Goal: Information Seeking & Learning: Compare options

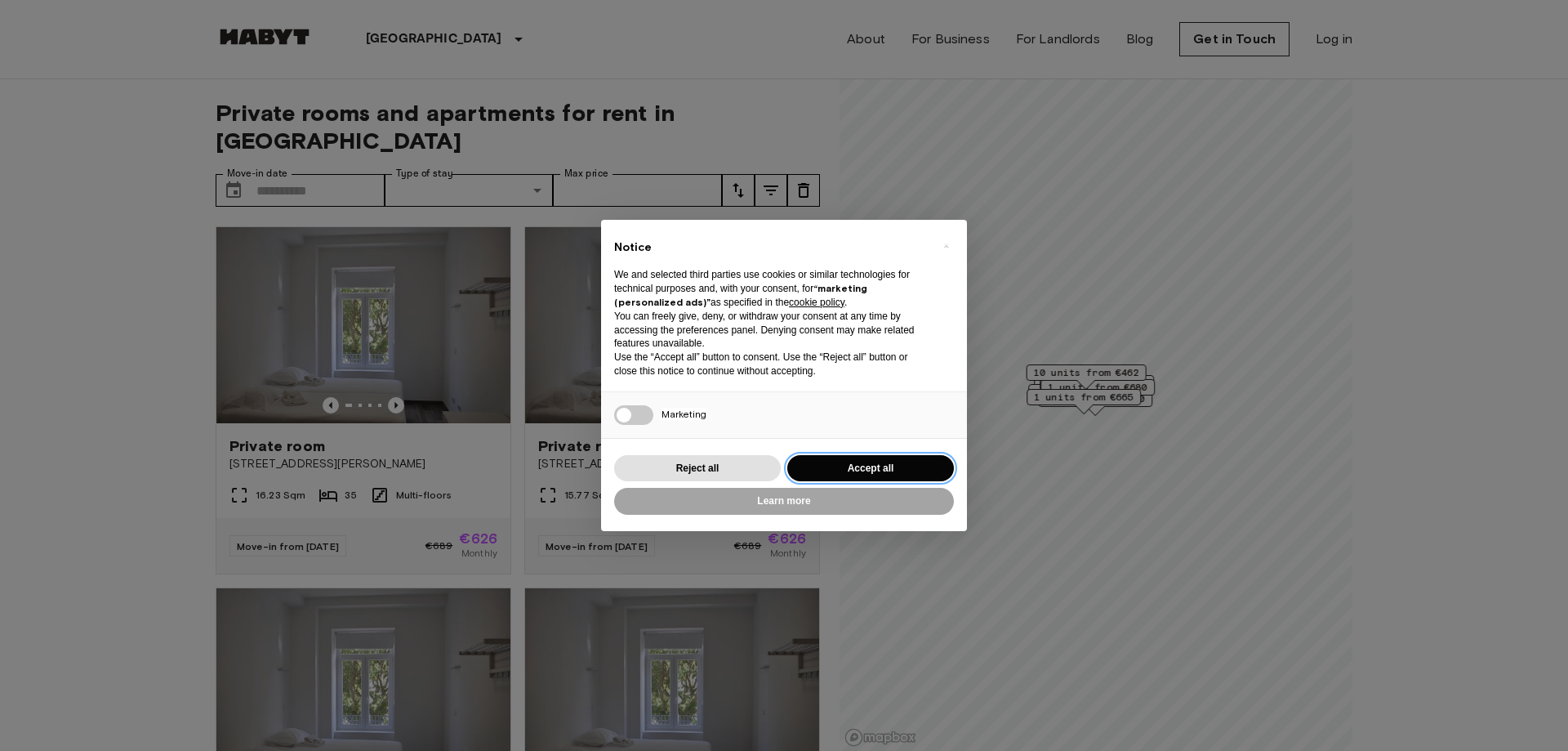
click at [878, 466] on button "Accept all" at bounding box center [870, 468] width 167 height 27
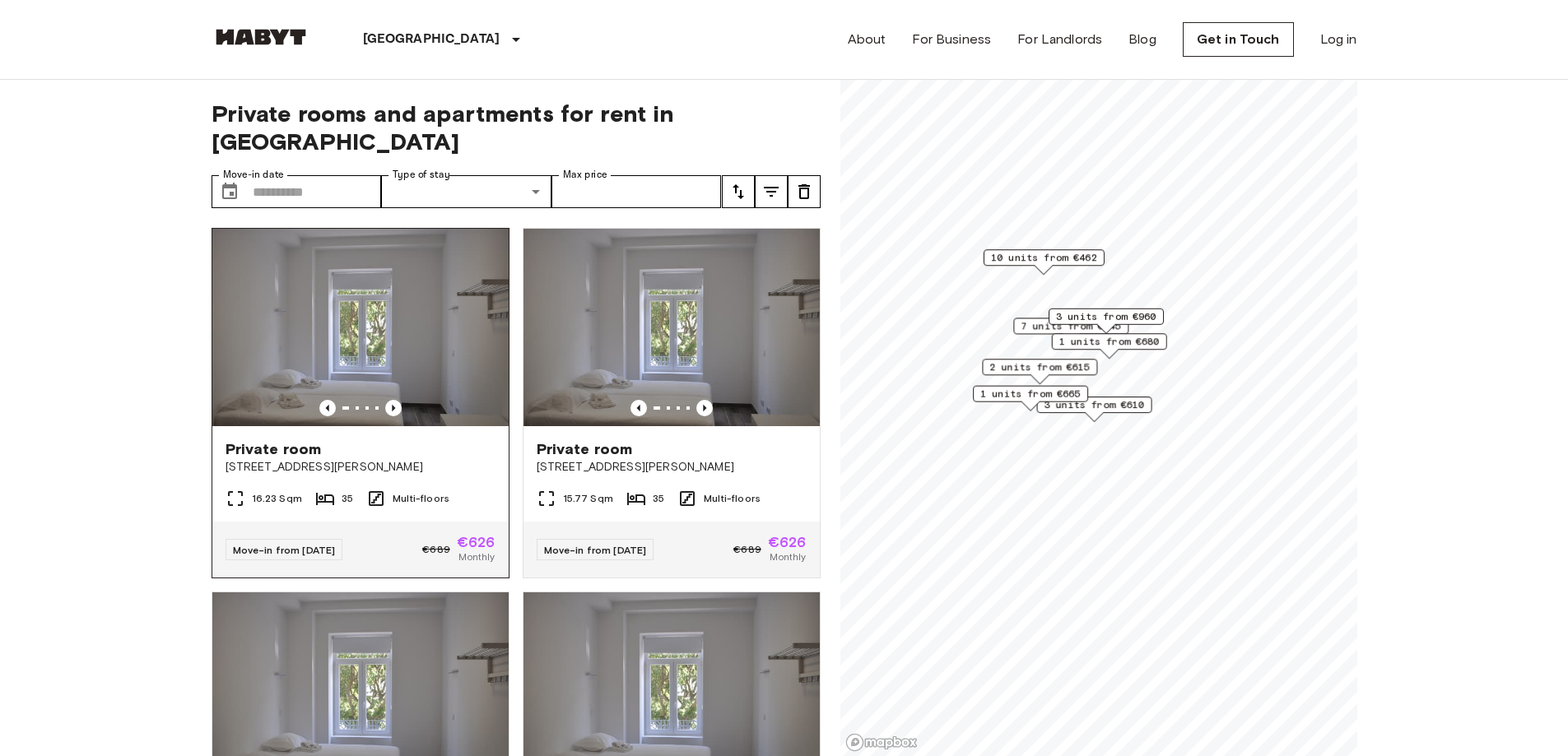
click at [380, 292] on img at bounding box center [360, 327] width 296 height 197
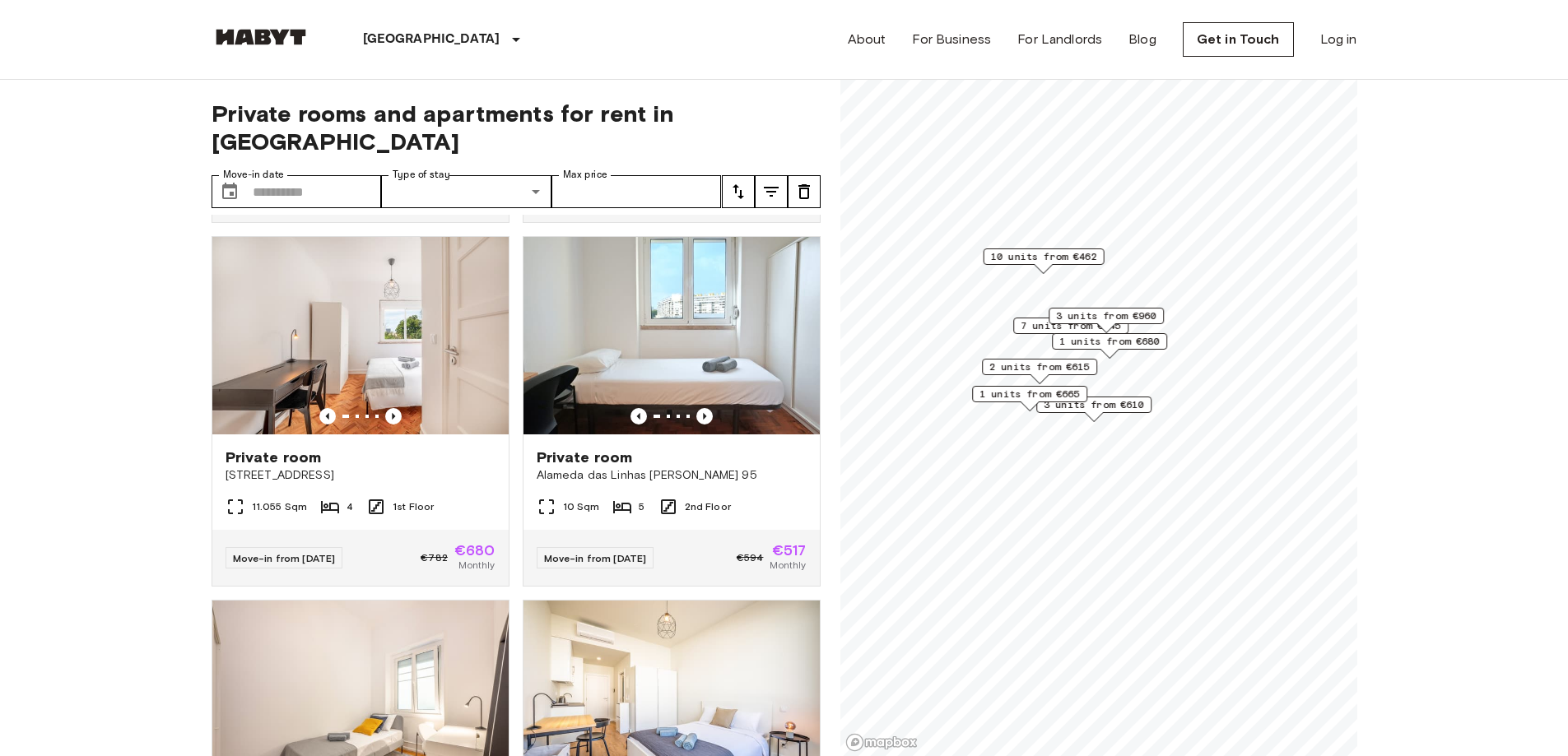
scroll to position [2303, 0]
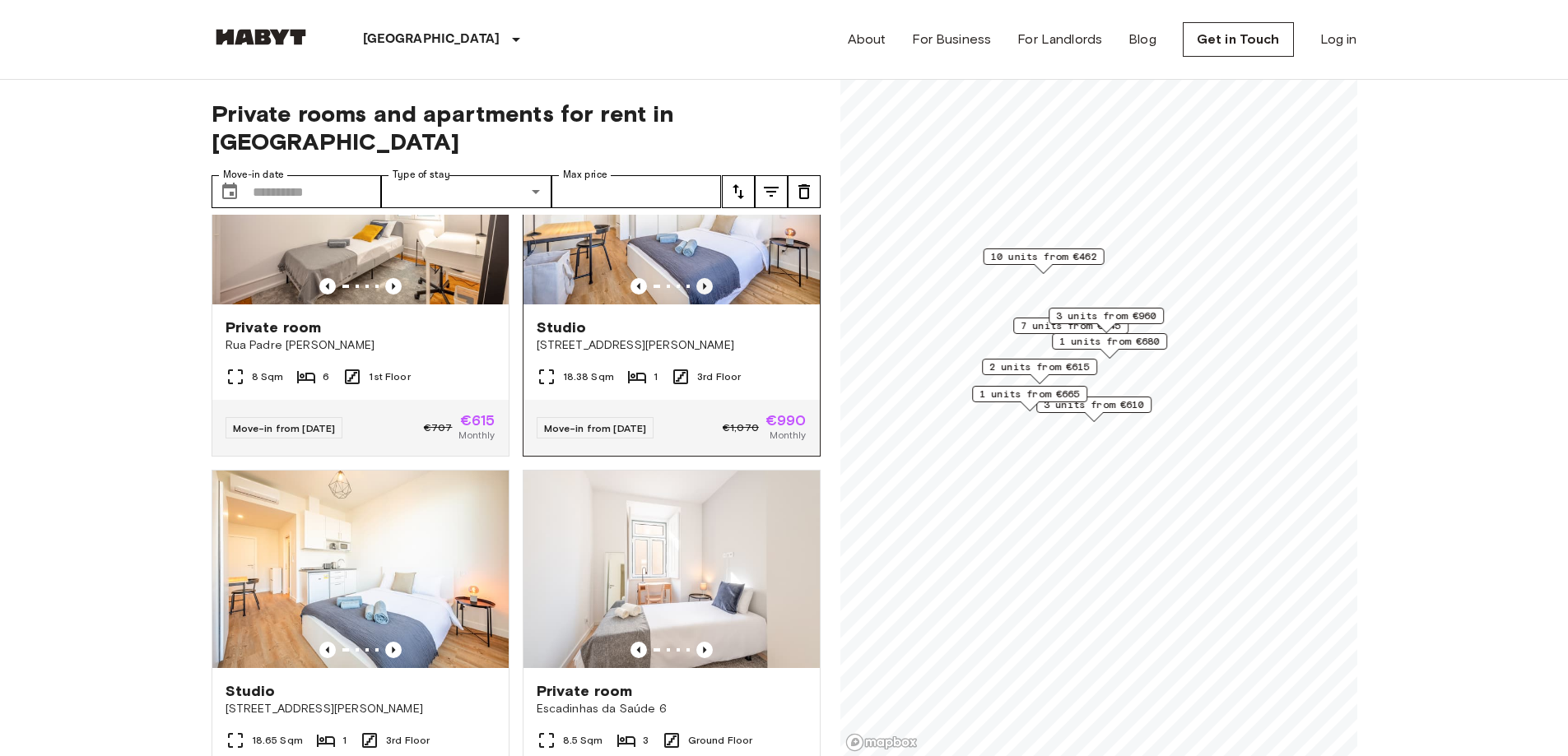
click at [698, 294] on icon "Previous image" at bounding box center [705, 286] width 17 height 17
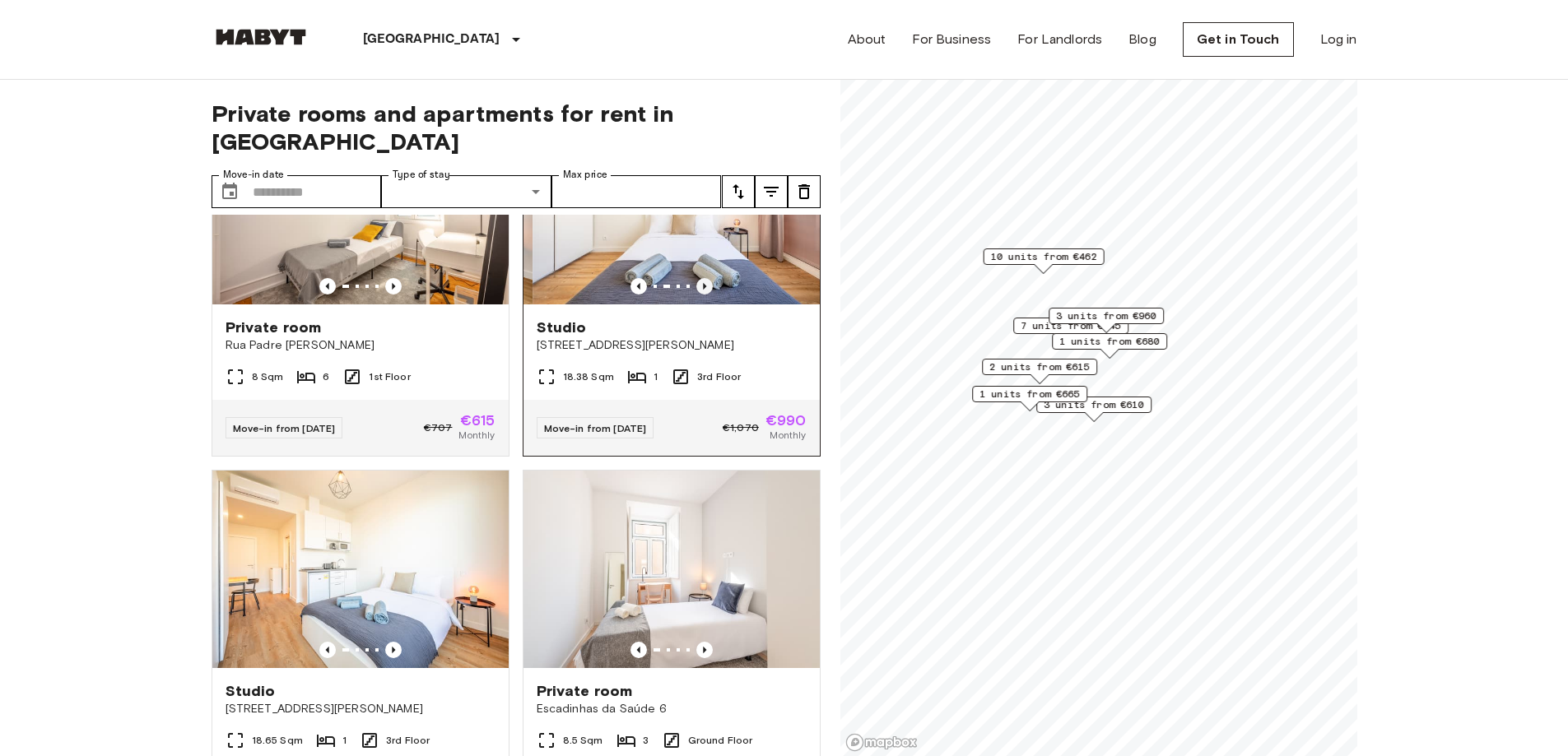
click at [698, 294] on icon "Previous image" at bounding box center [705, 286] width 17 height 17
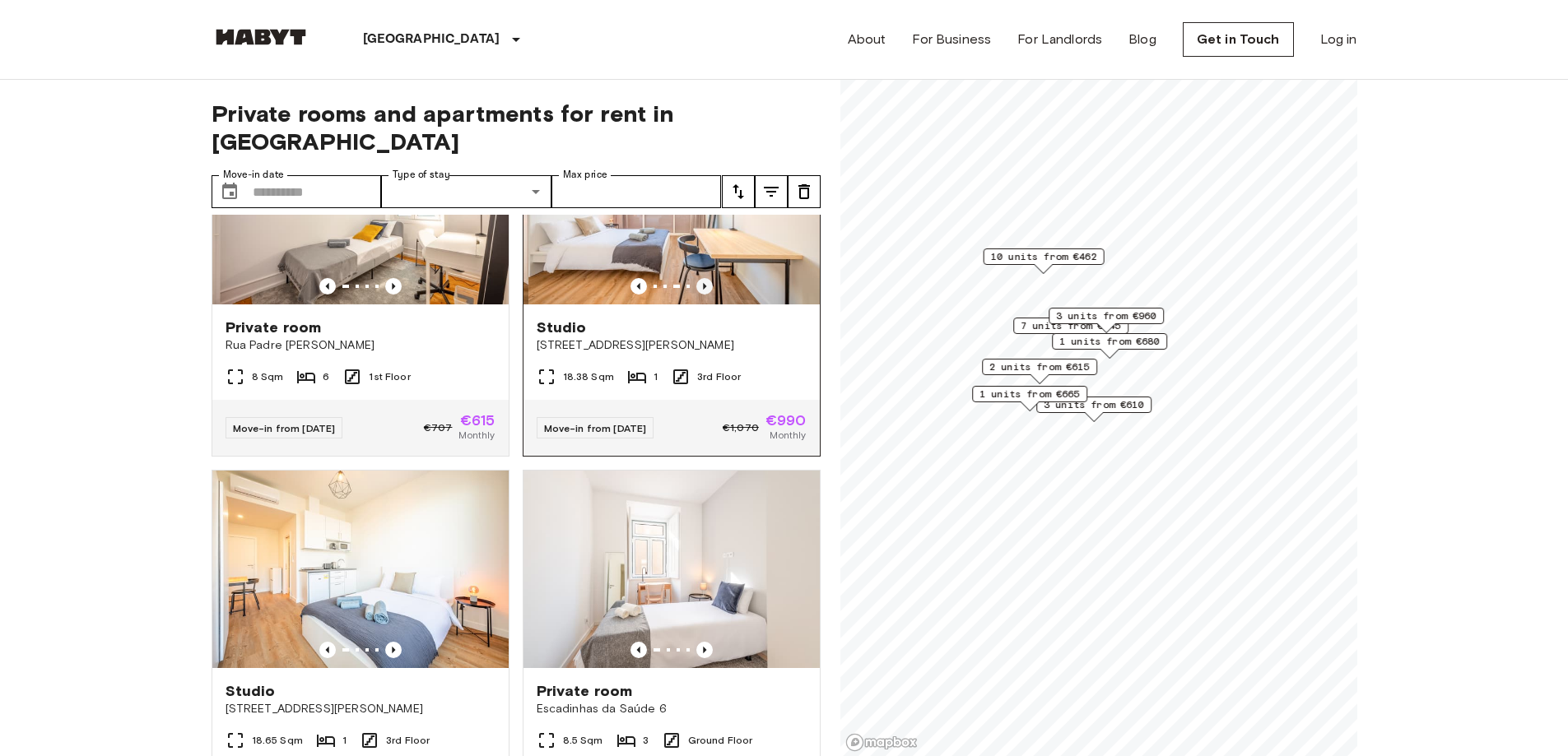
click at [698, 294] on icon "Previous image" at bounding box center [705, 286] width 17 height 17
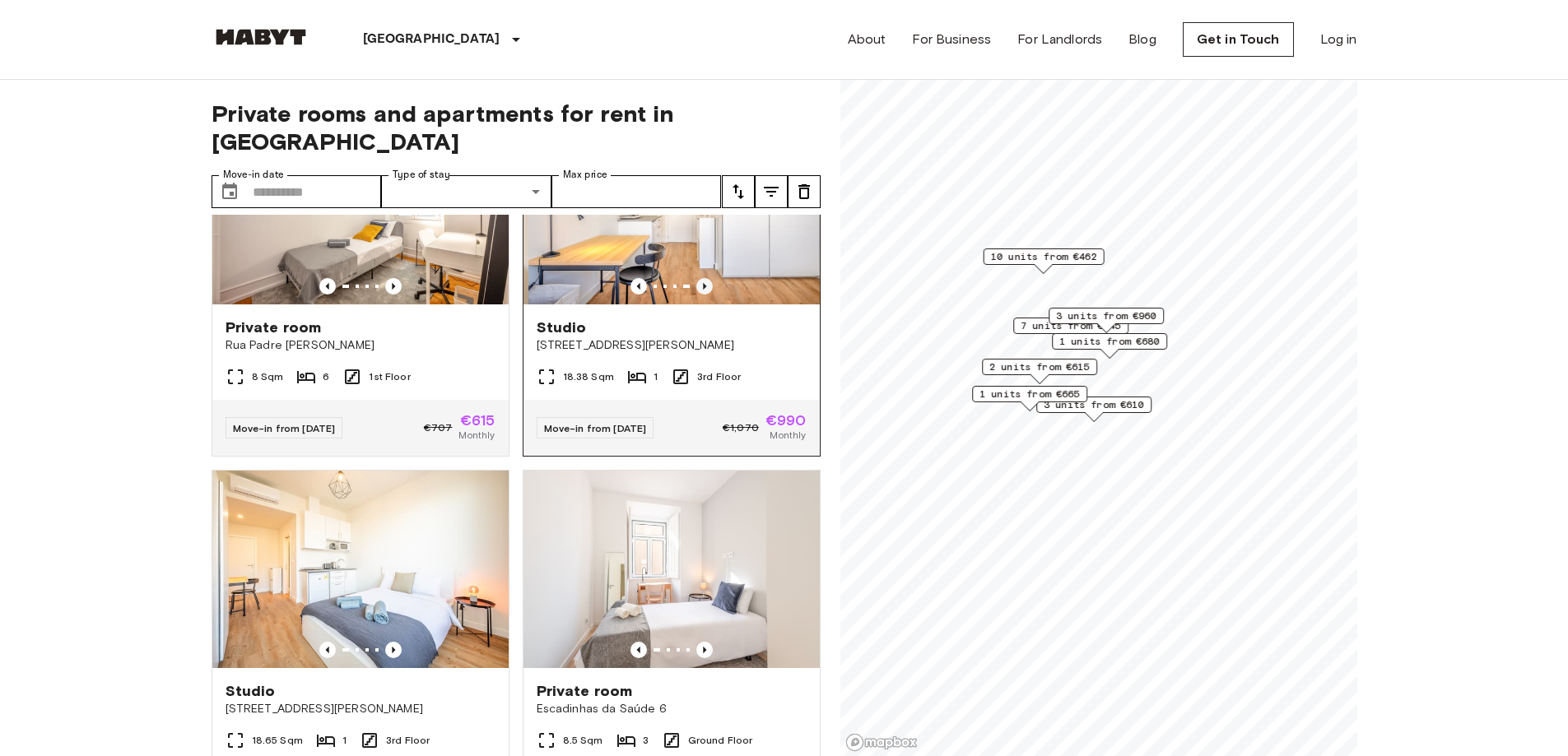
click at [698, 294] on icon "Previous image" at bounding box center [705, 286] width 17 height 17
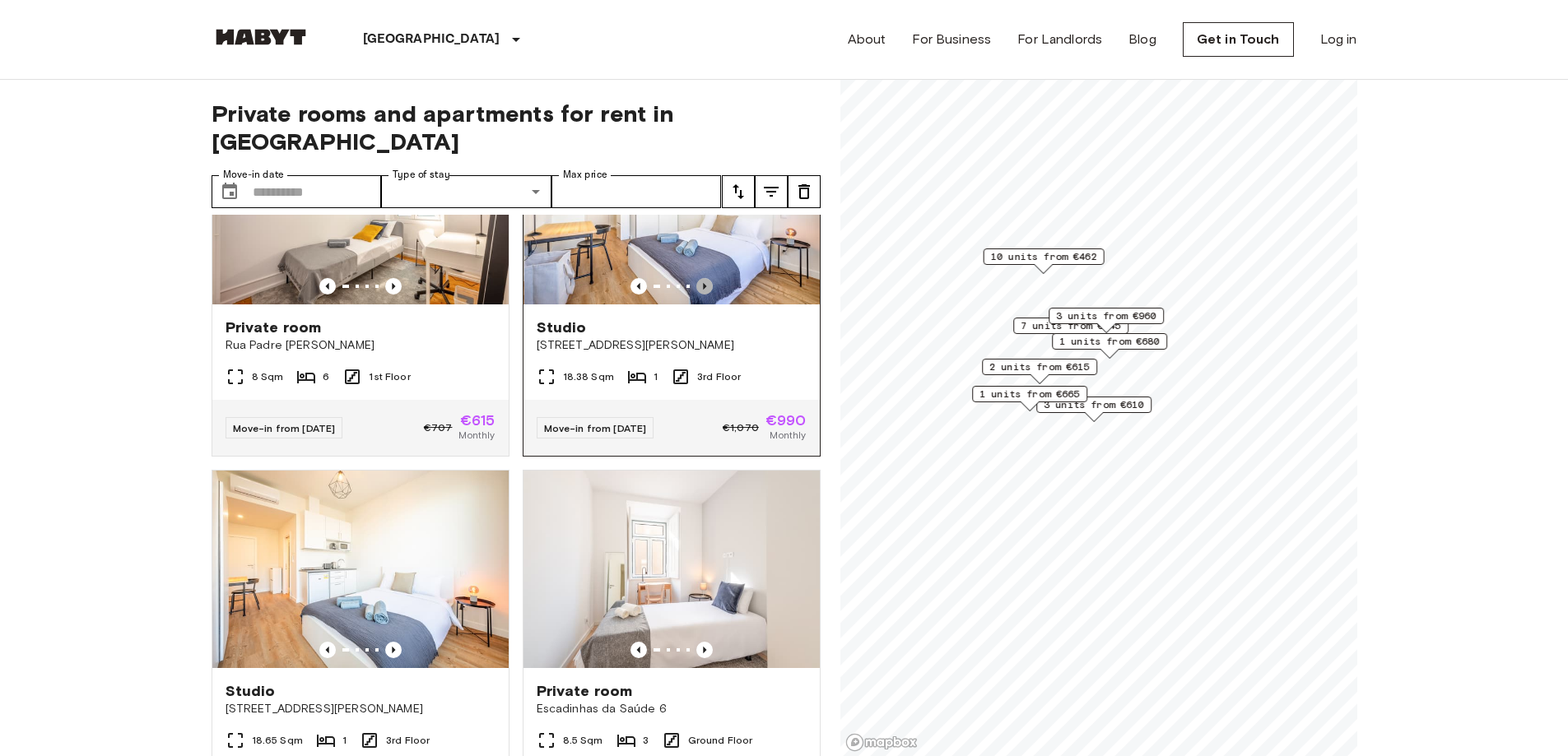
click at [698, 294] on icon "Previous image" at bounding box center [705, 286] width 17 height 17
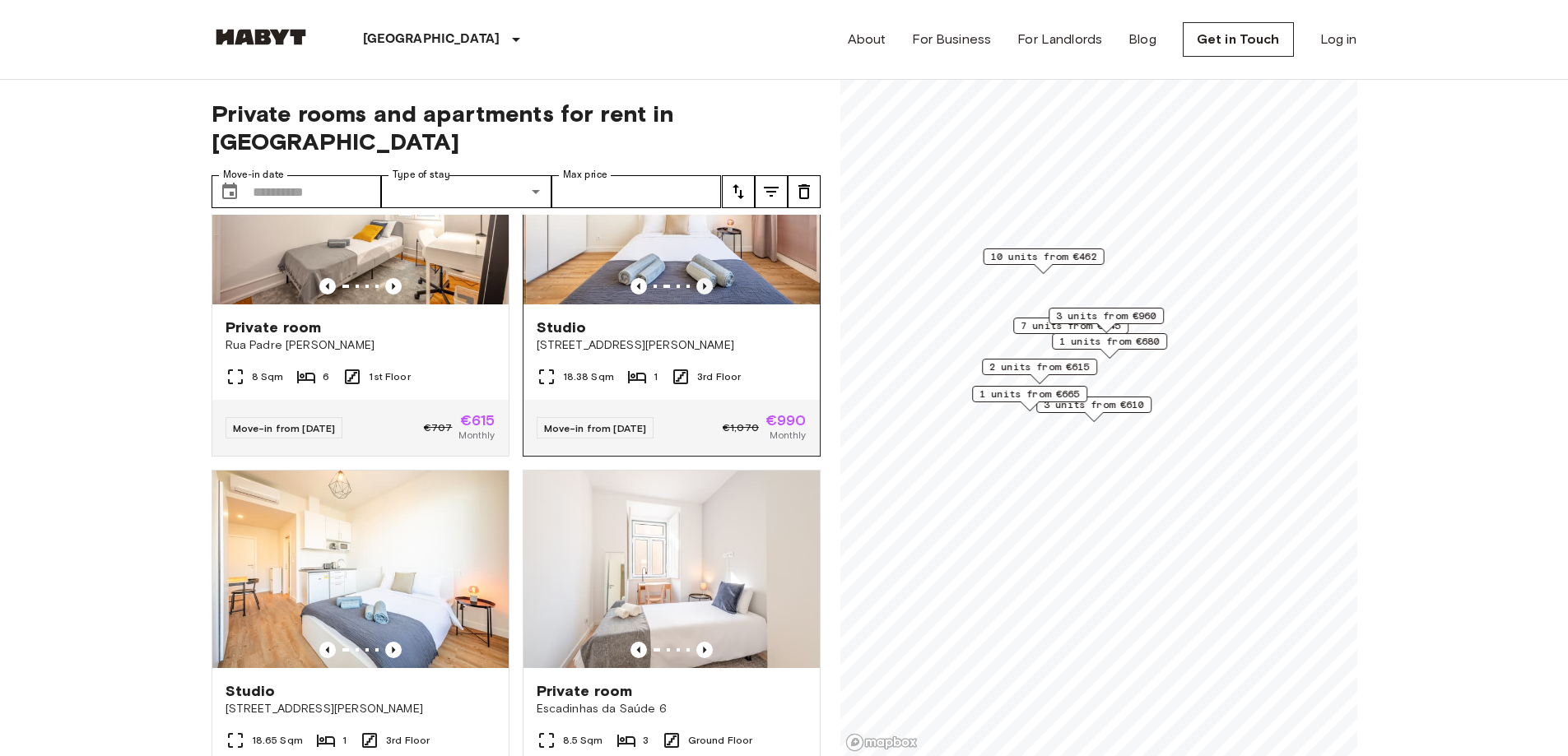
click at [698, 294] on icon "Previous image" at bounding box center [705, 286] width 17 height 17
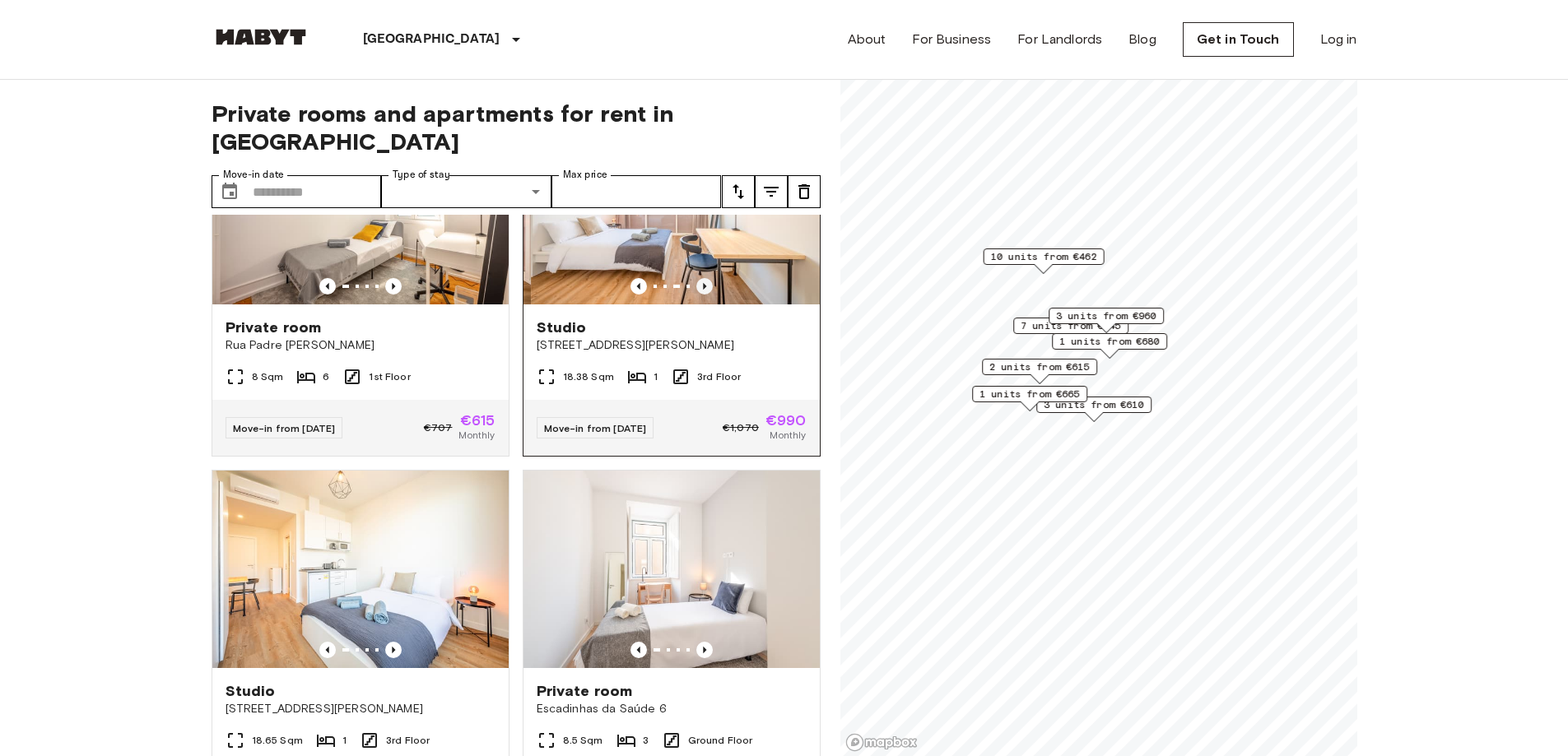
click at [698, 294] on icon "Previous image" at bounding box center [705, 286] width 17 height 17
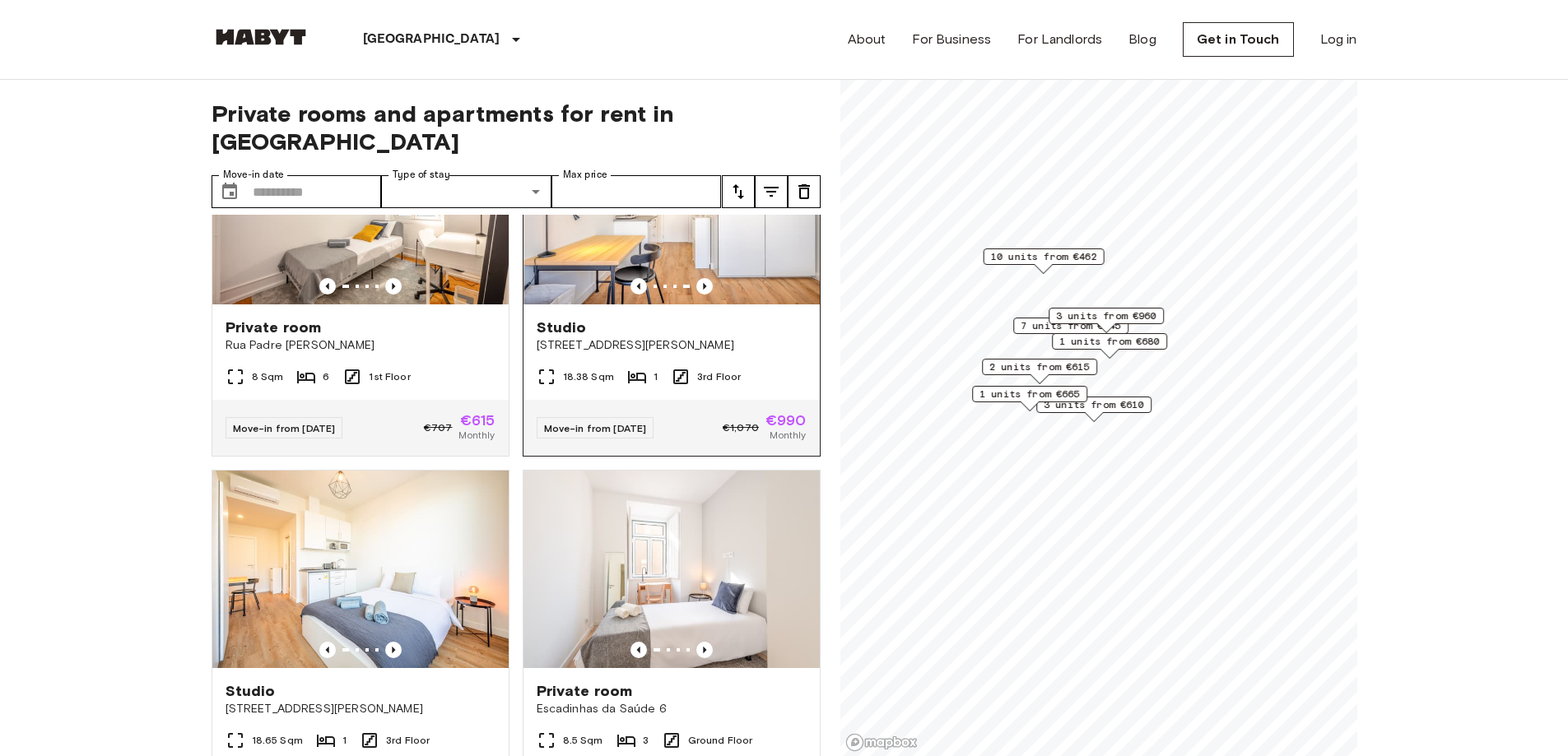
click at [702, 267] on img at bounding box center [671, 205] width 296 height 197
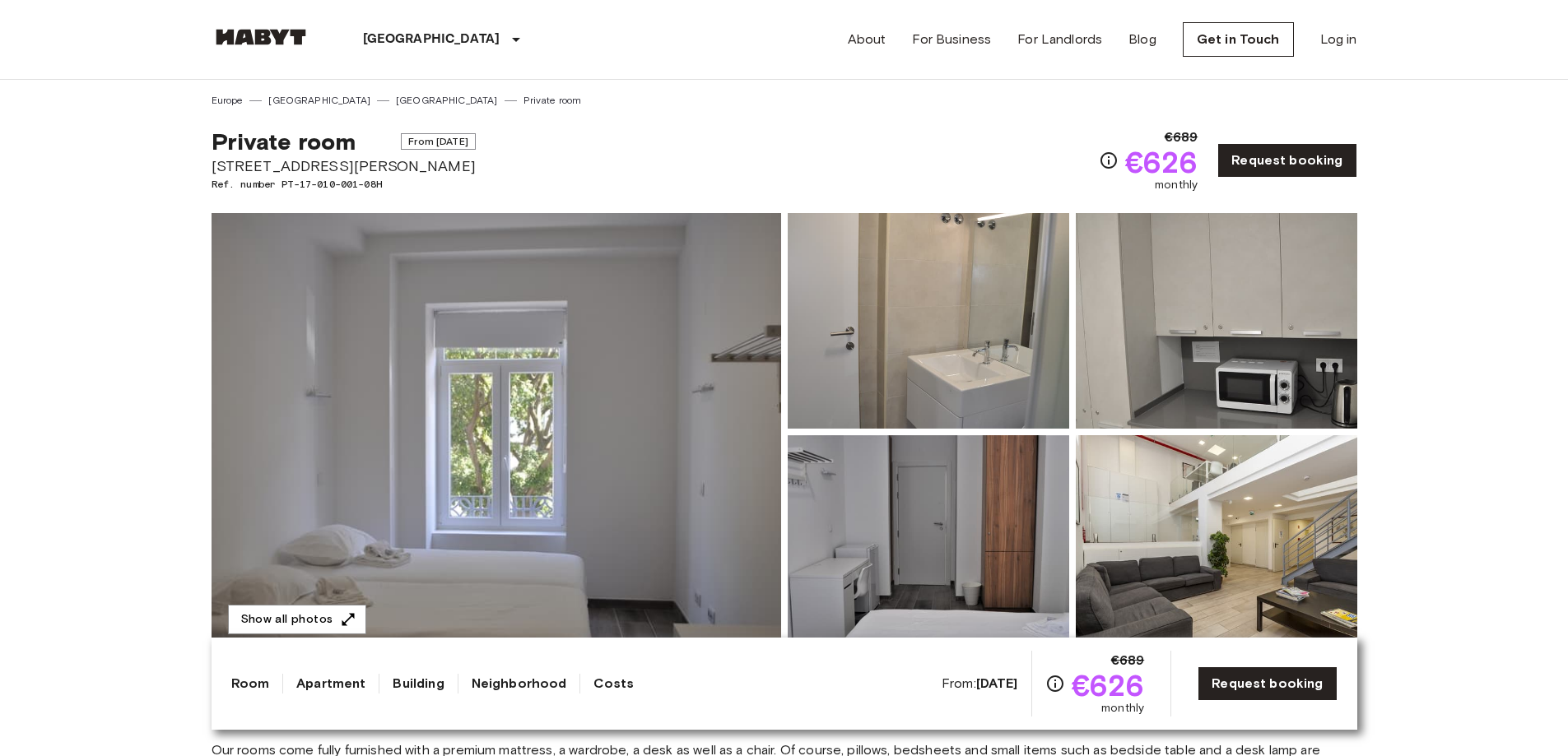
click at [531, 514] on img at bounding box center [496, 432] width 569 height 437
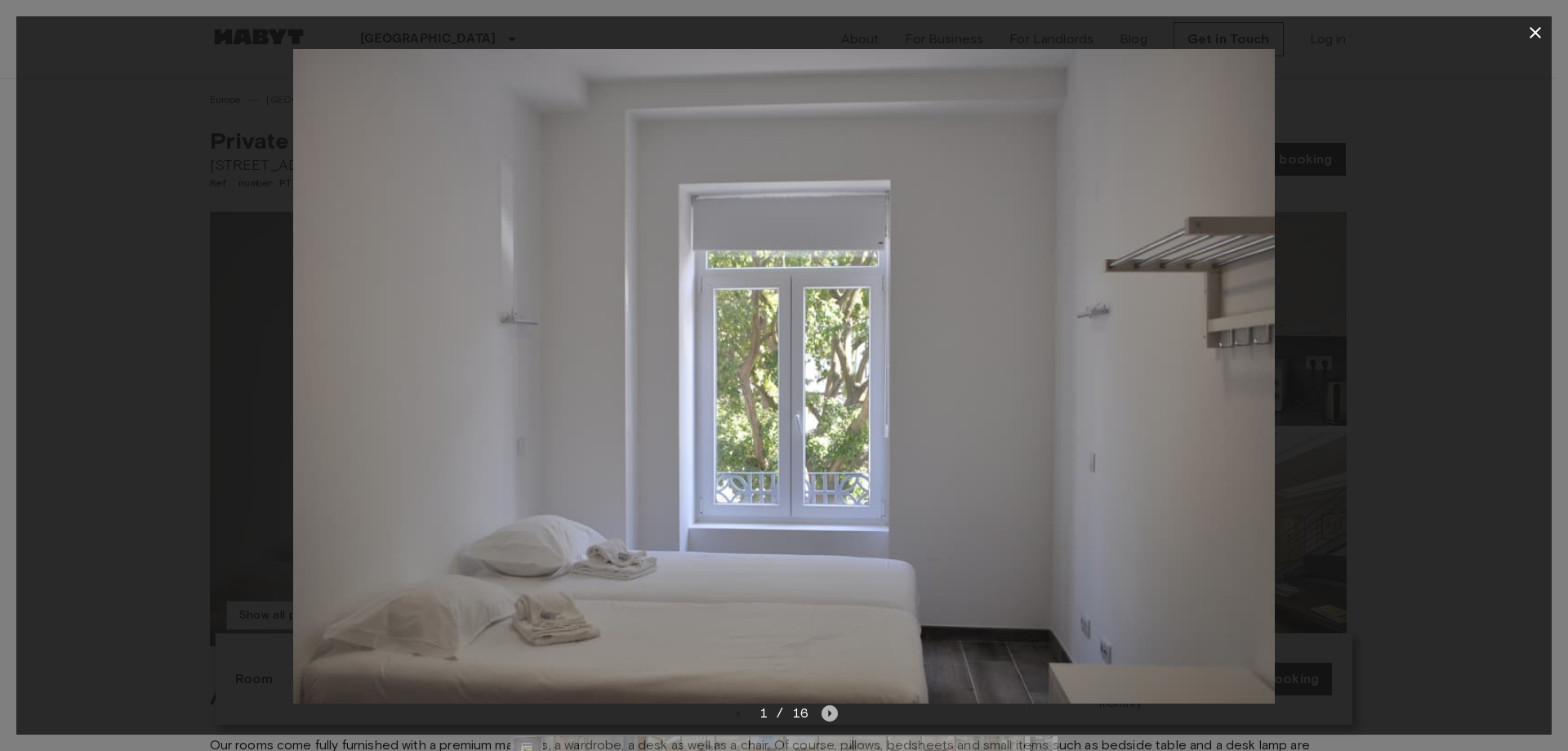
click at [829, 713] on icon "Next image" at bounding box center [830, 713] width 4 height 6
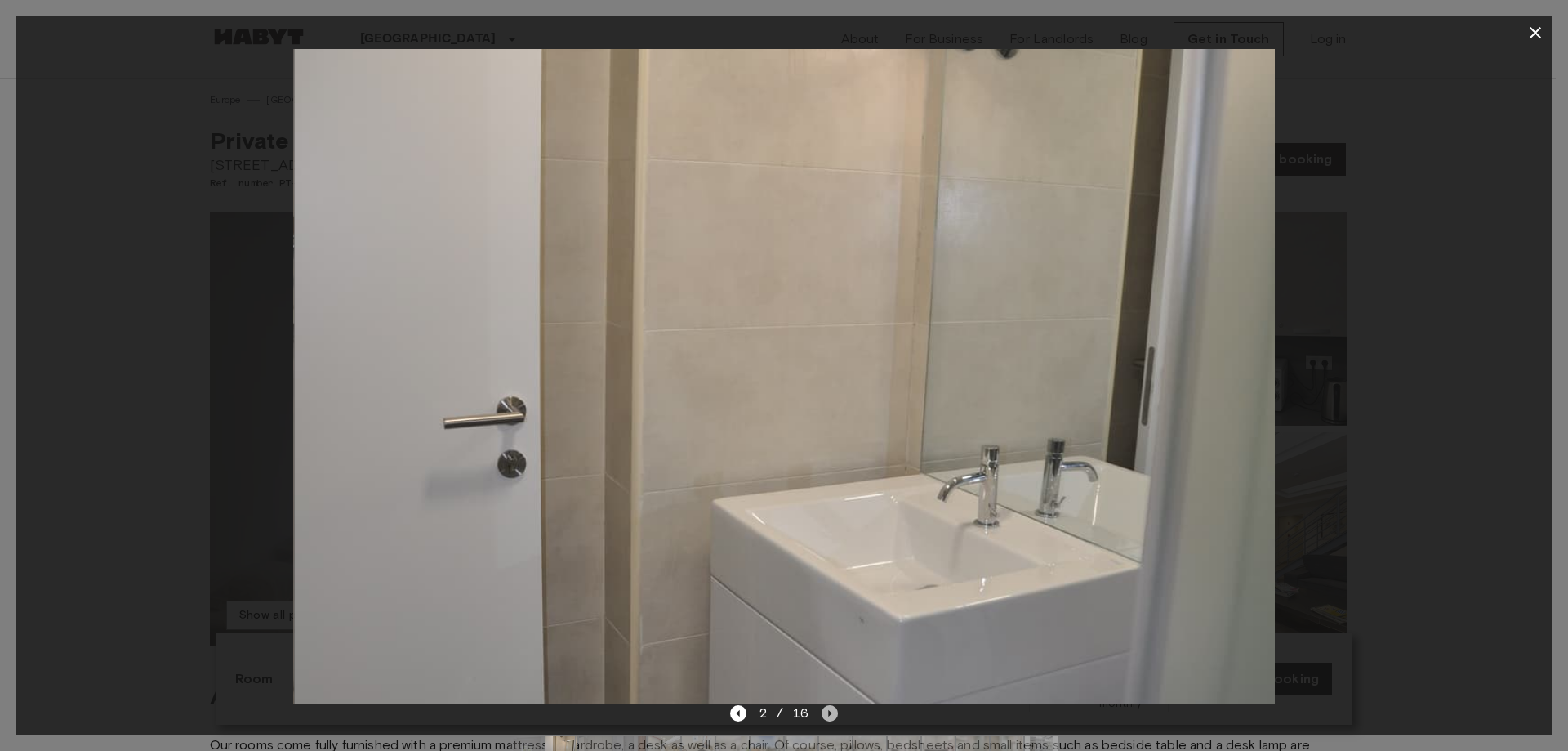
click at [829, 713] on icon "Next image" at bounding box center [830, 713] width 4 height 6
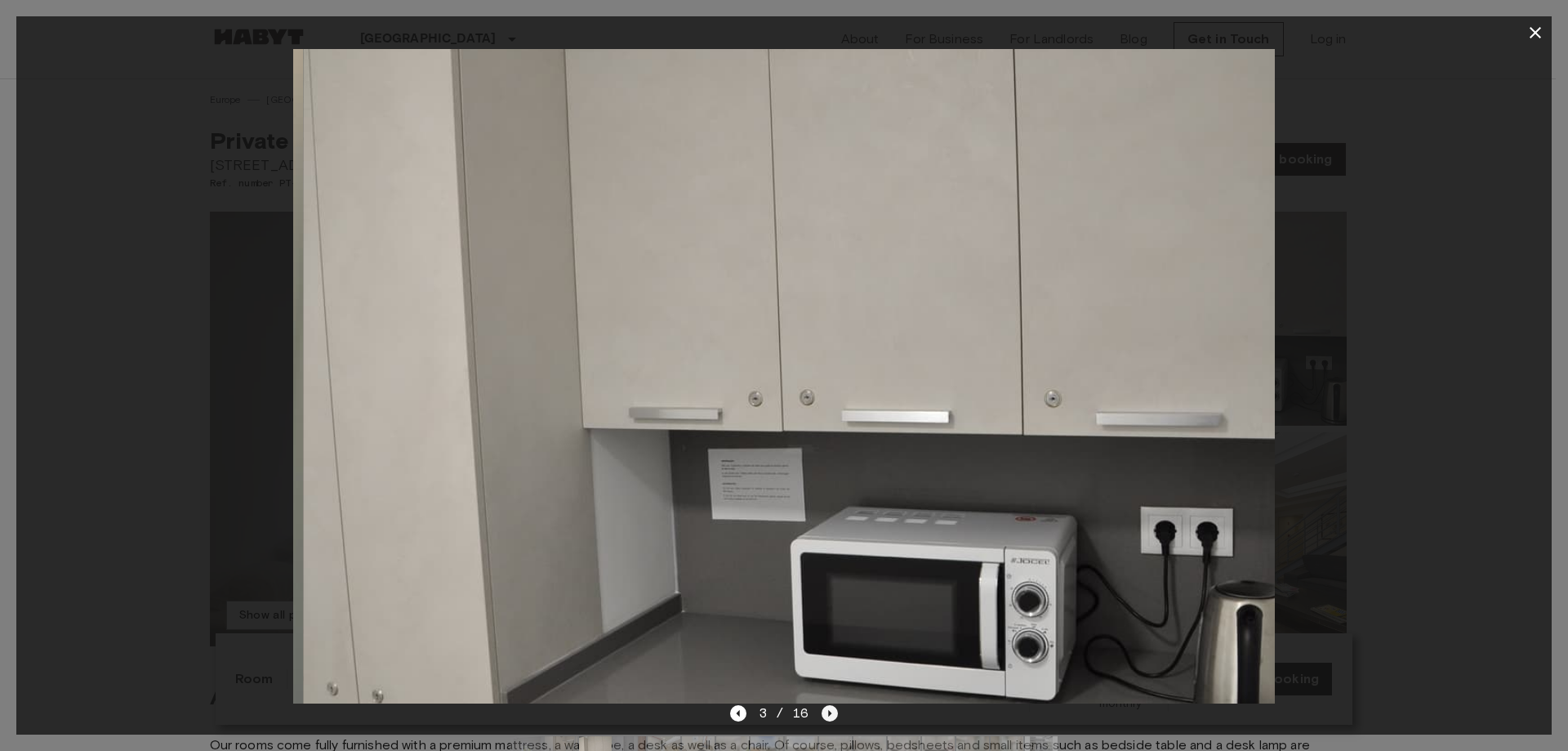
click at [829, 713] on icon "Next image" at bounding box center [830, 713] width 4 height 6
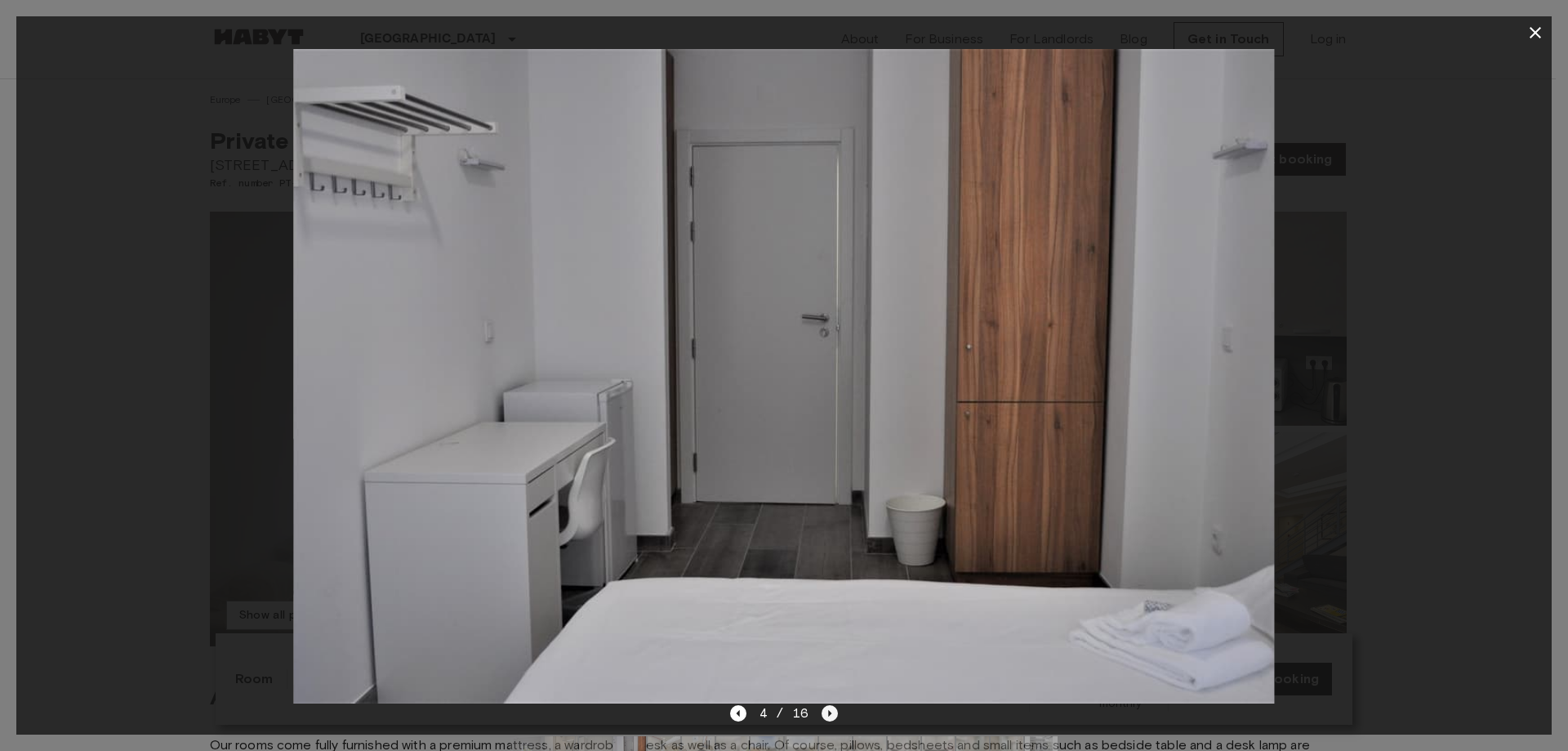
click at [829, 713] on icon "Next image" at bounding box center [830, 713] width 4 height 6
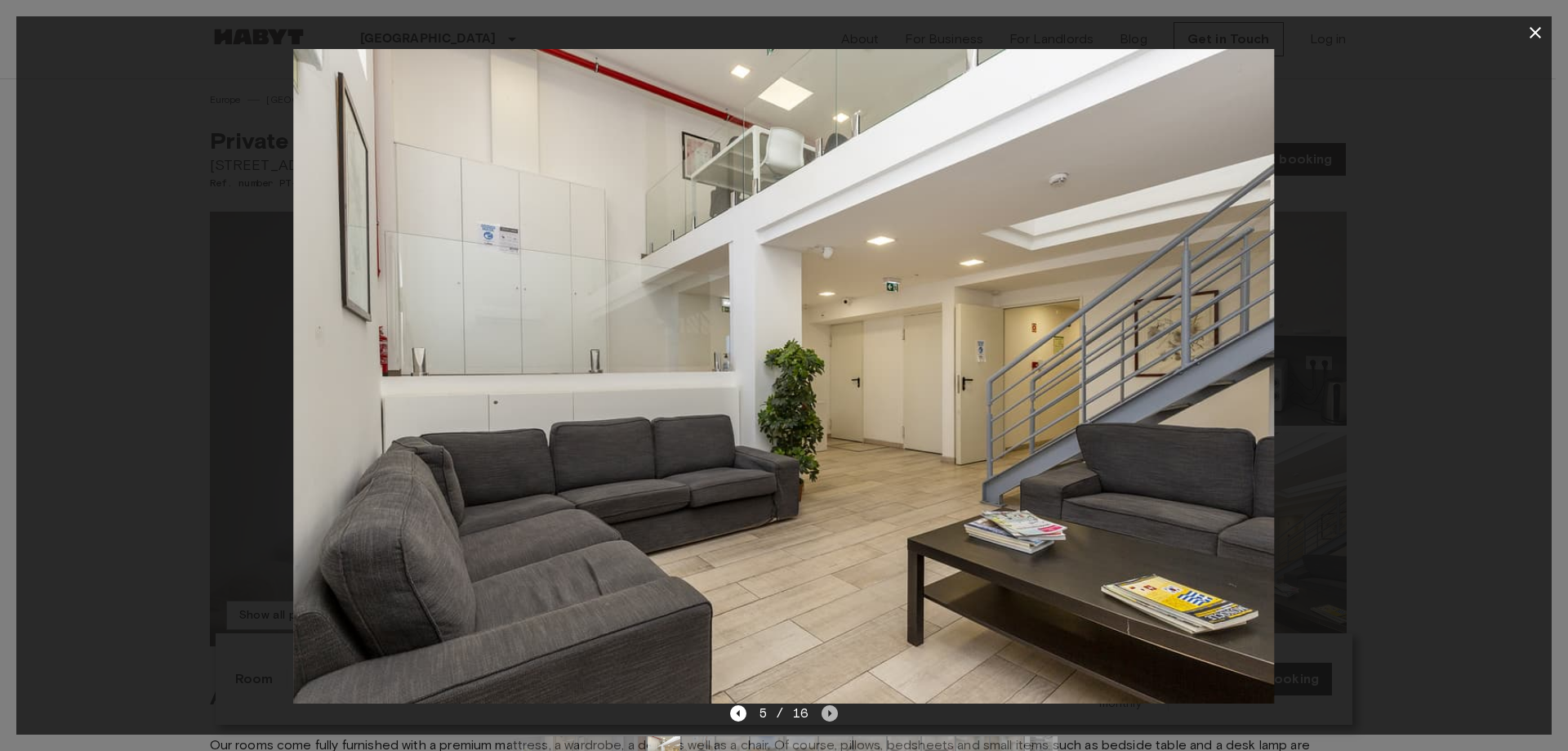
click at [829, 713] on icon "Next image" at bounding box center [830, 713] width 4 height 6
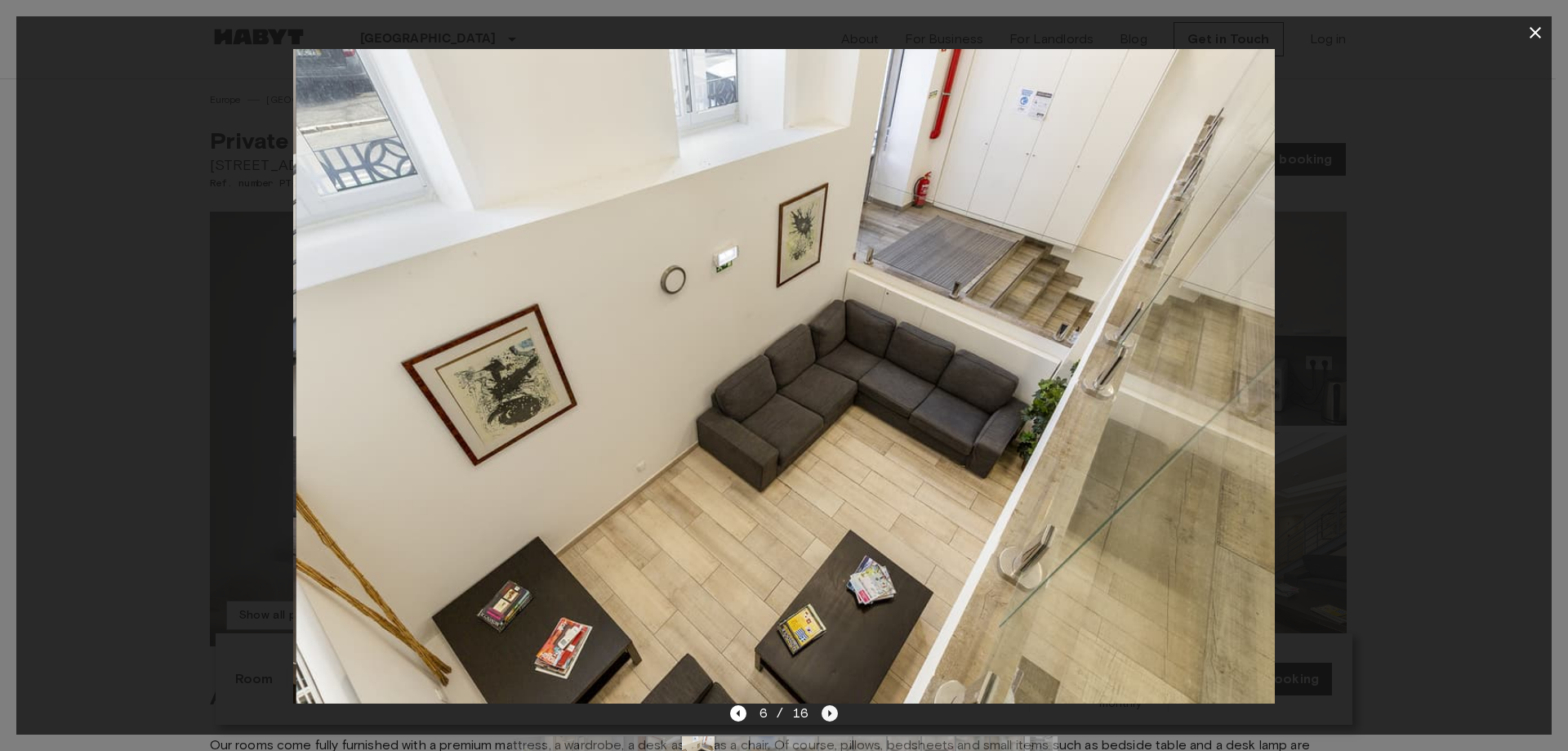
click at [829, 713] on icon "Next image" at bounding box center [830, 713] width 4 height 6
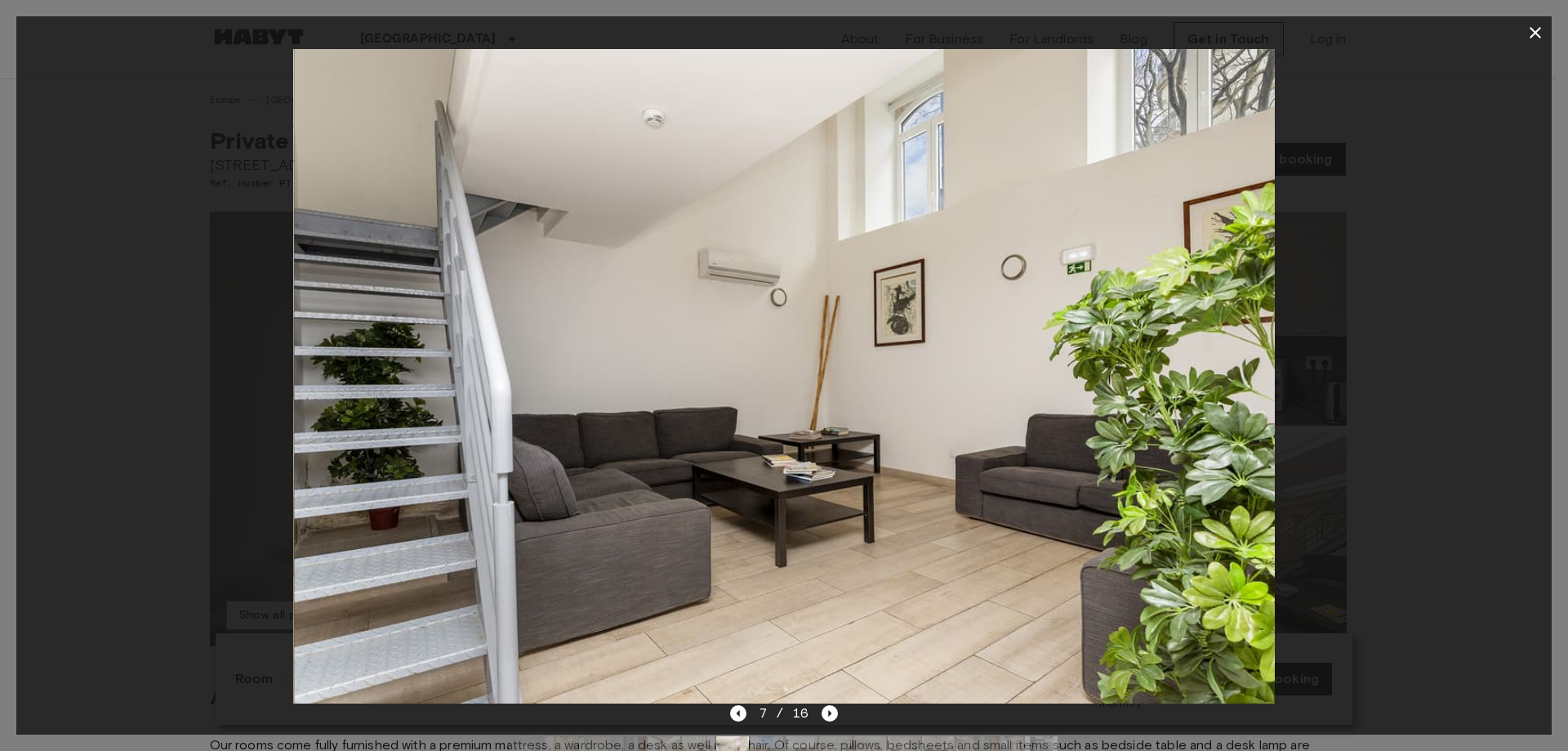
click at [1414, 208] on div at bounding box center [784, 376] width 1536 height 654
click at [1534, 35] on icon "button" at bounding box center [1535, 32] width 11 height 11
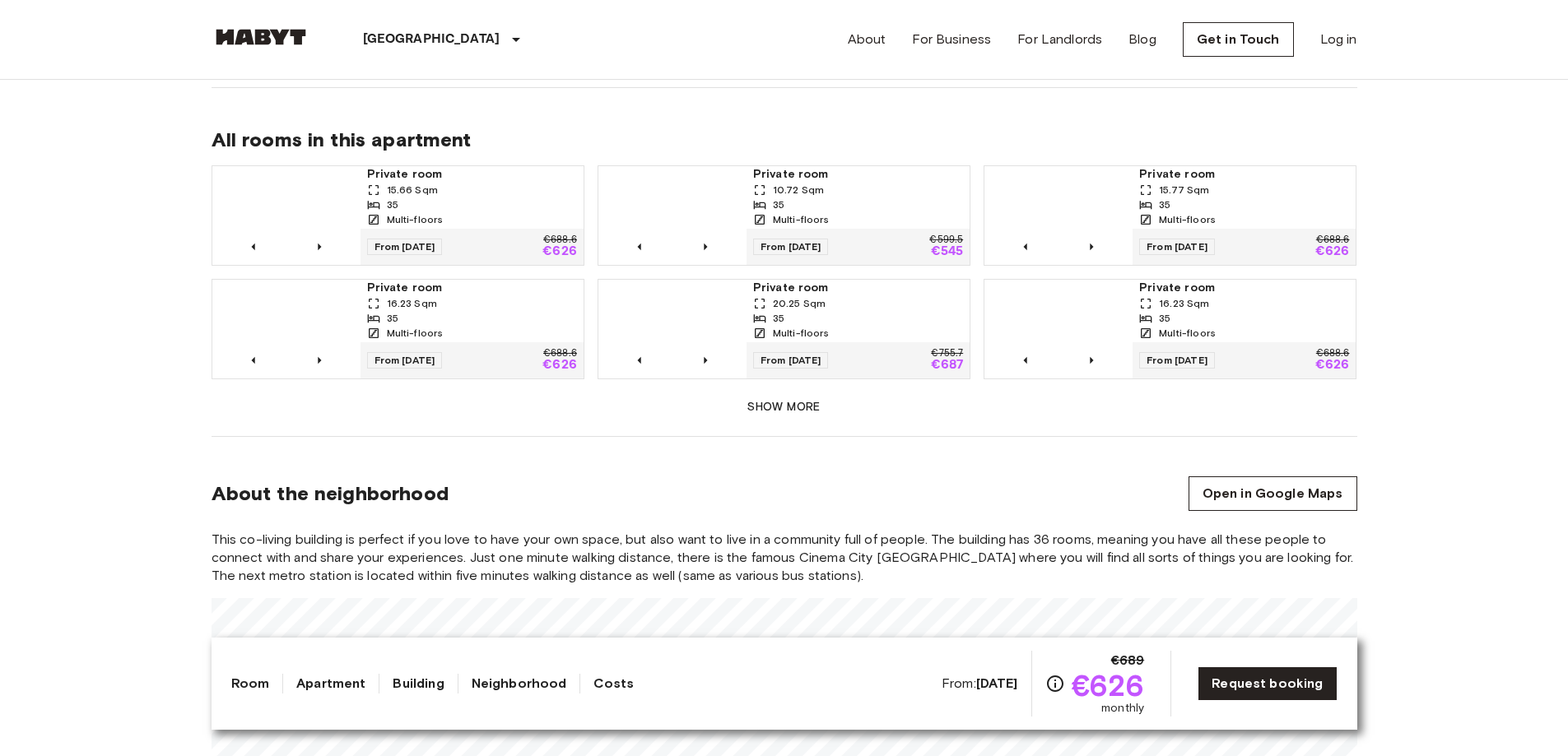
scroll to position [1069, 0]
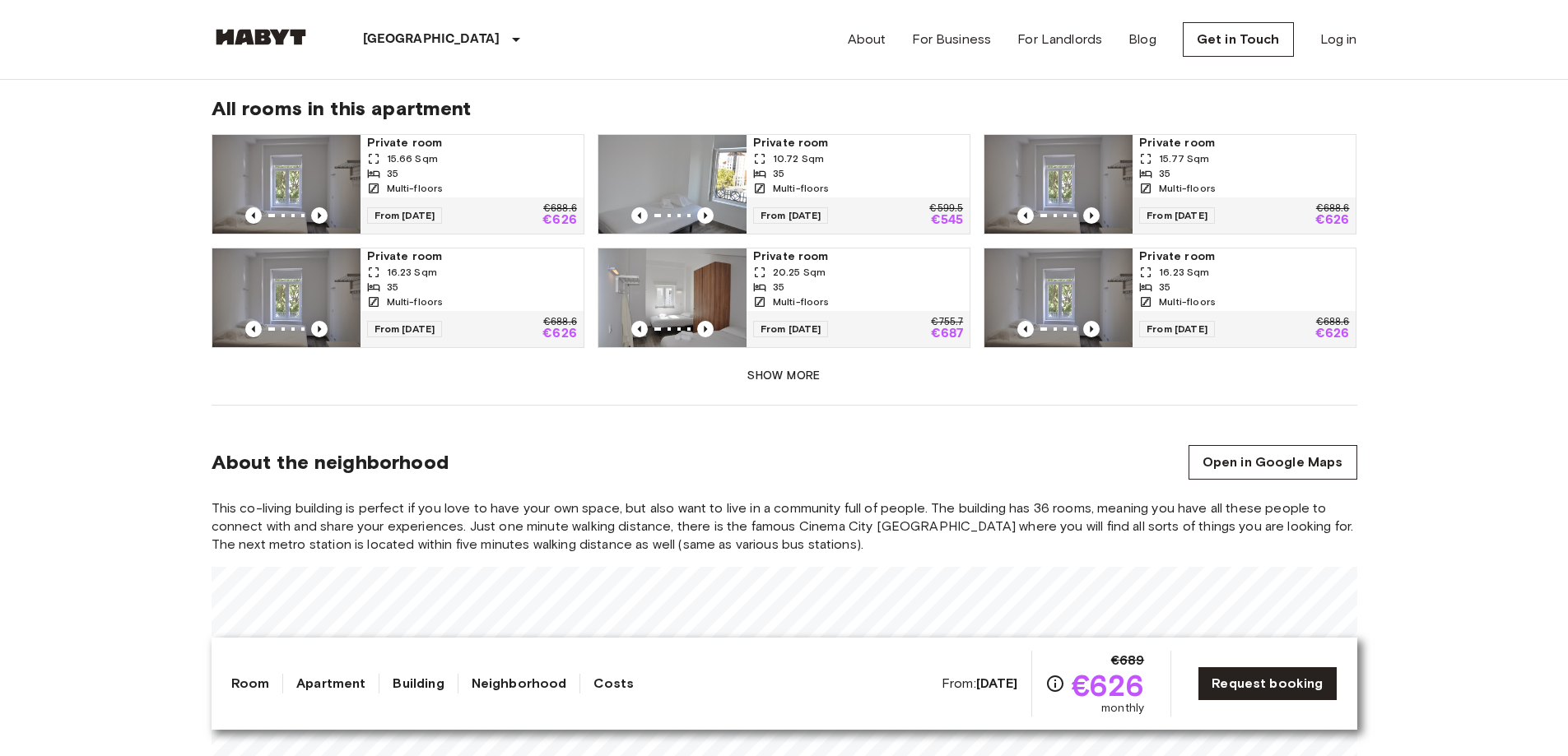
click at [725, 145] on img at bounding box center [672, 184] width 148 height 99
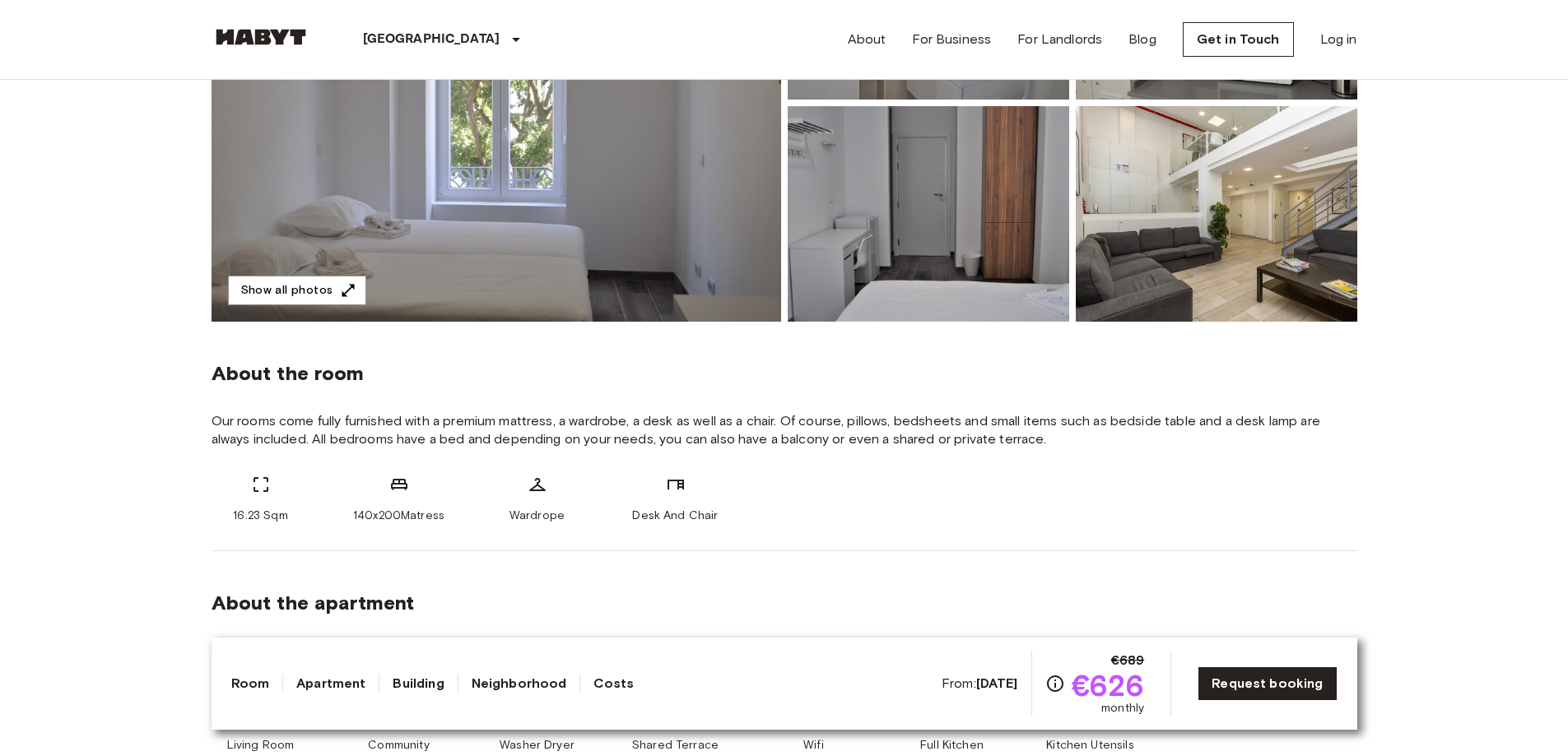
scroll to position [82, 0]
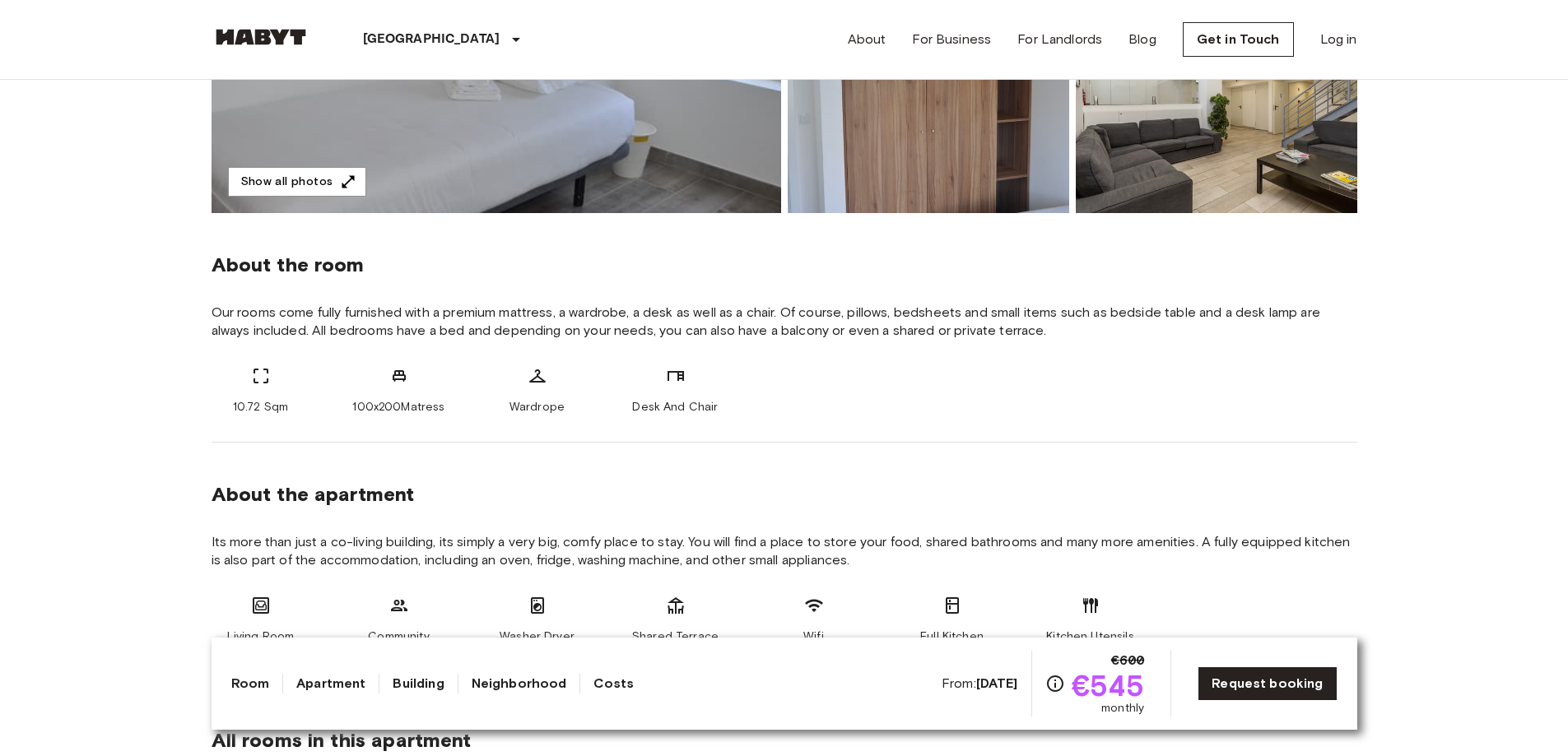
scroll to position [411, 0]
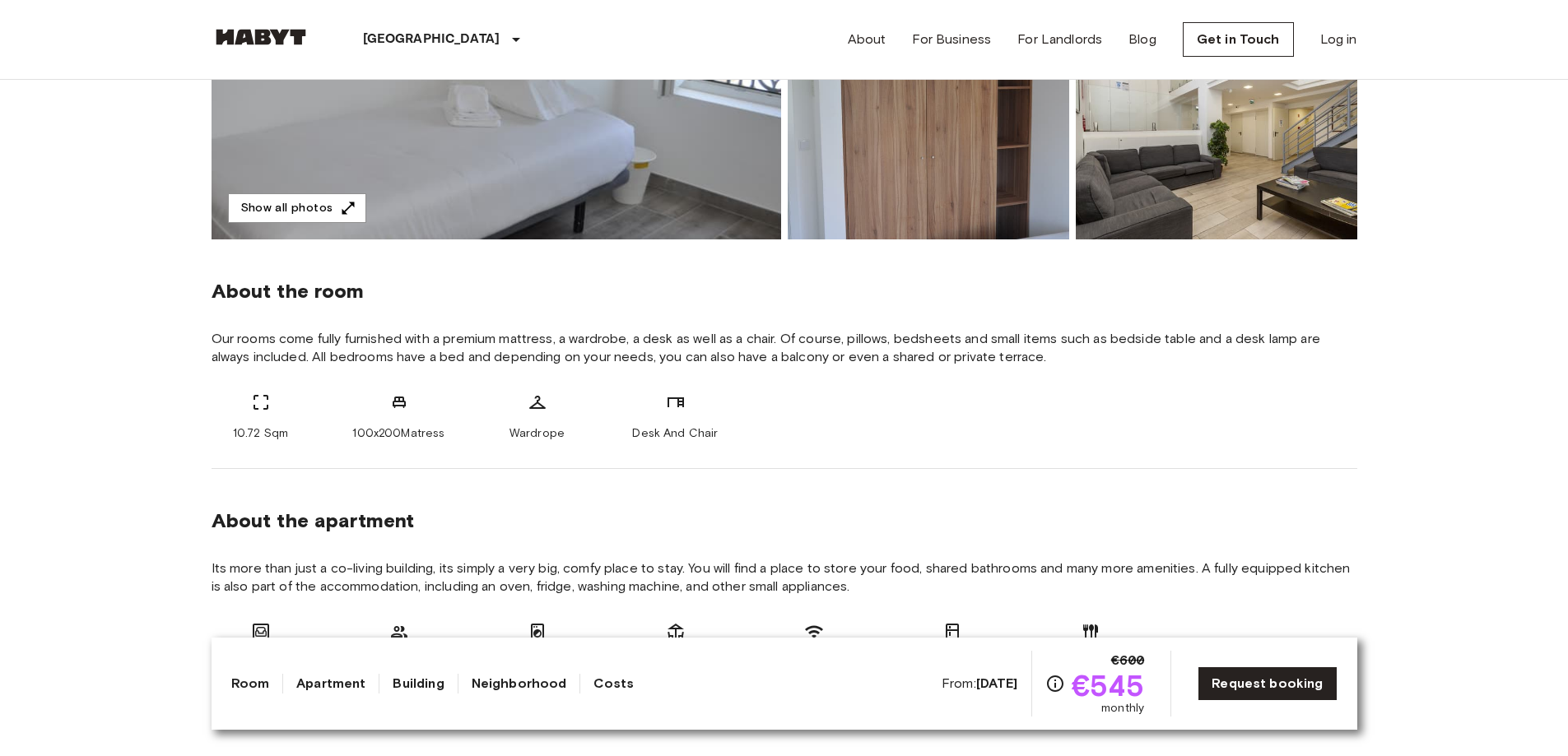
click at [620, 183] on img at bounding box center [496, 21] width 569 height 437
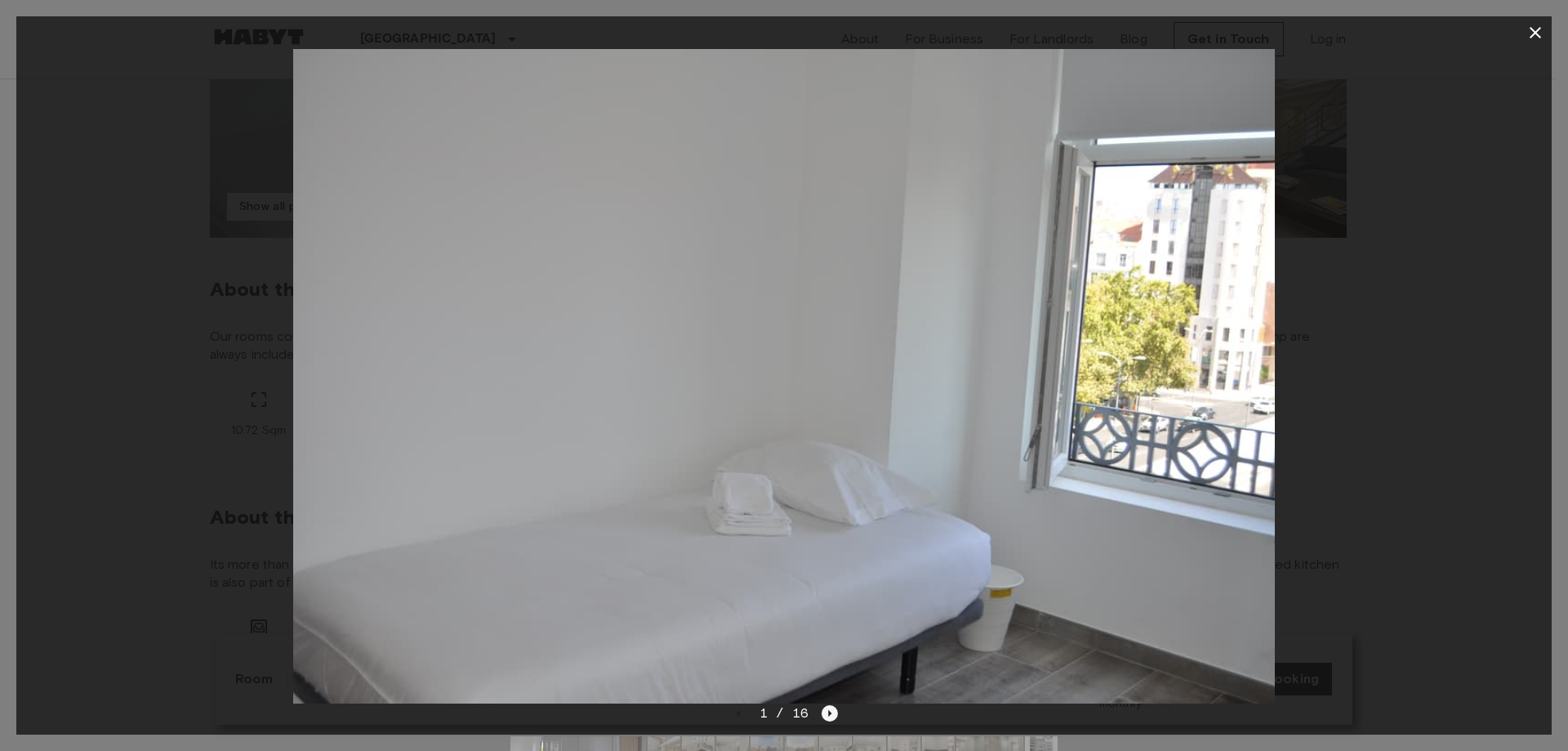
click at [831, 720] on icon "Next image" at bounding box center [829, 714] width 17 height 17
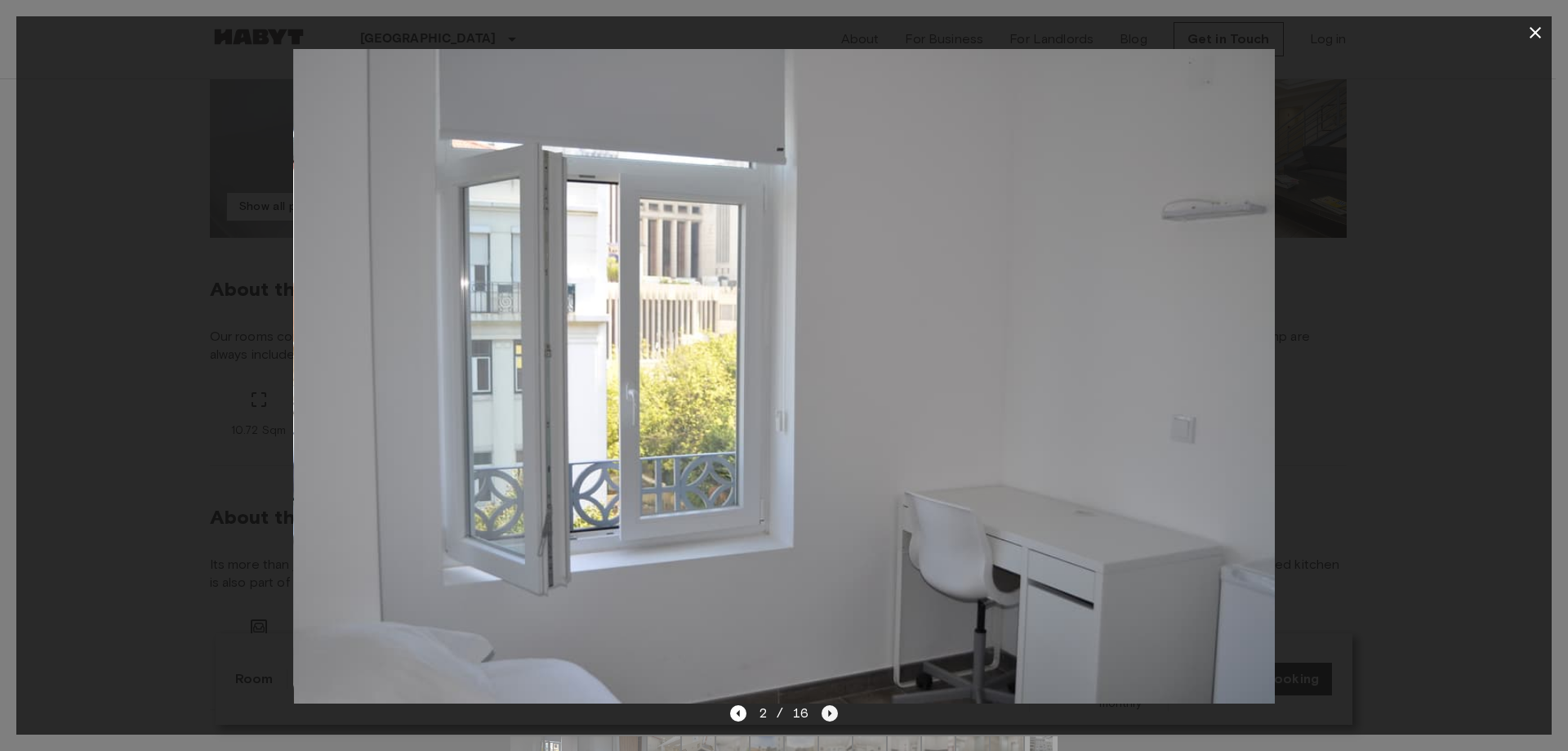
click at [831, 720] on icon "Next image" at bounding box center [829, 714] width 17 height 17
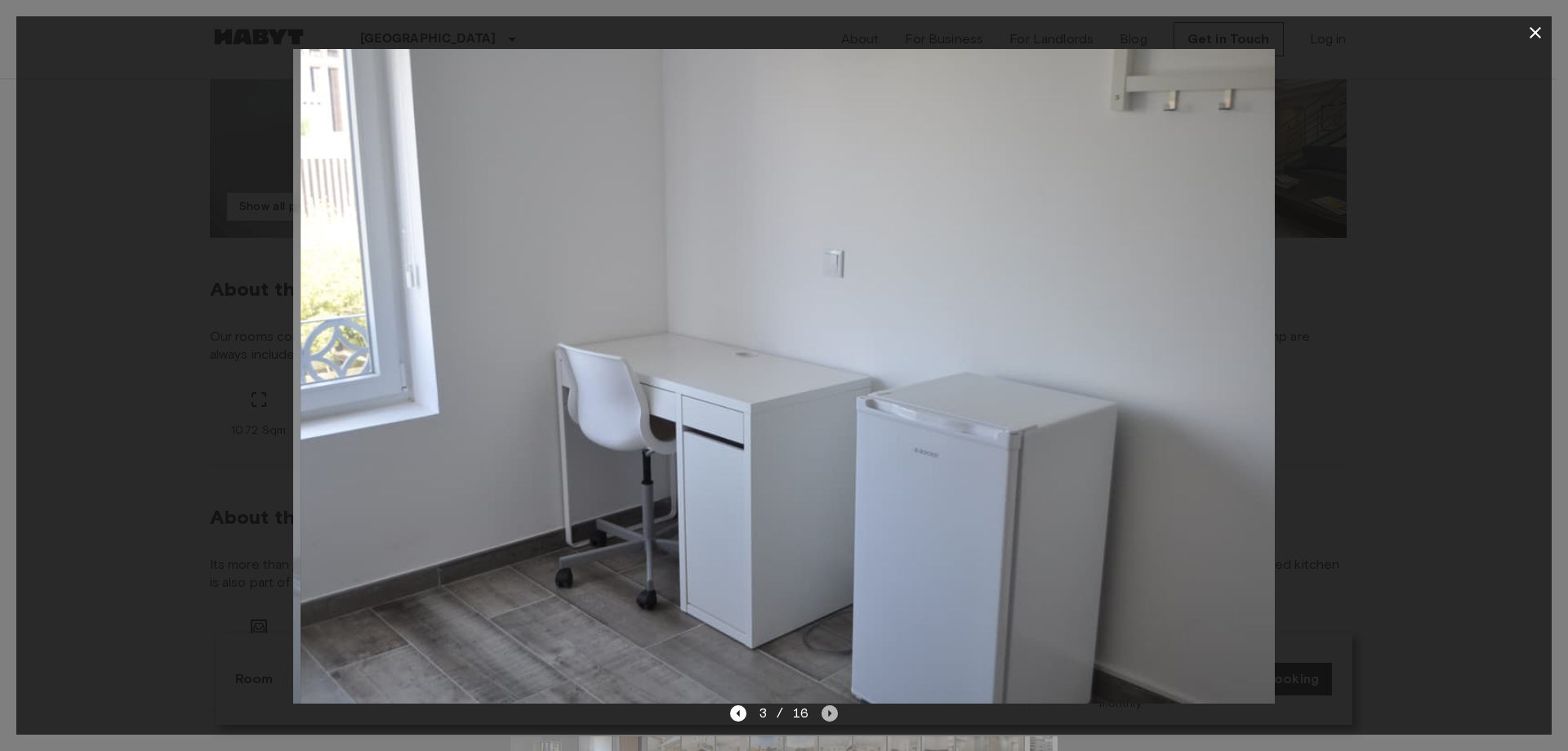
click at [831, 720] on icon "Next image" at bounding box center [829, 714] width 17 height 17
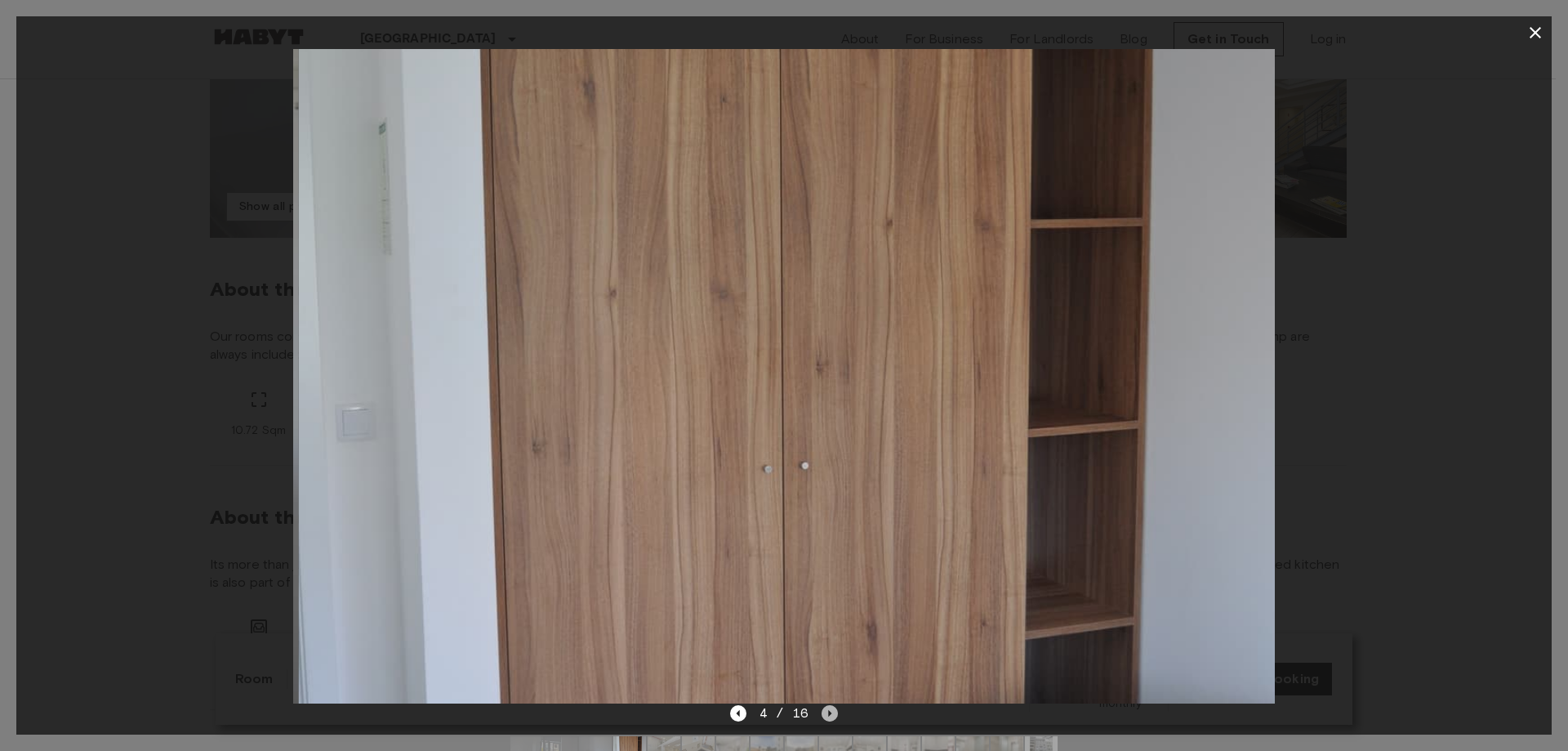
click at [831, 720] on icon "Next image" at bounding box center [829, 714] width 17 height 17
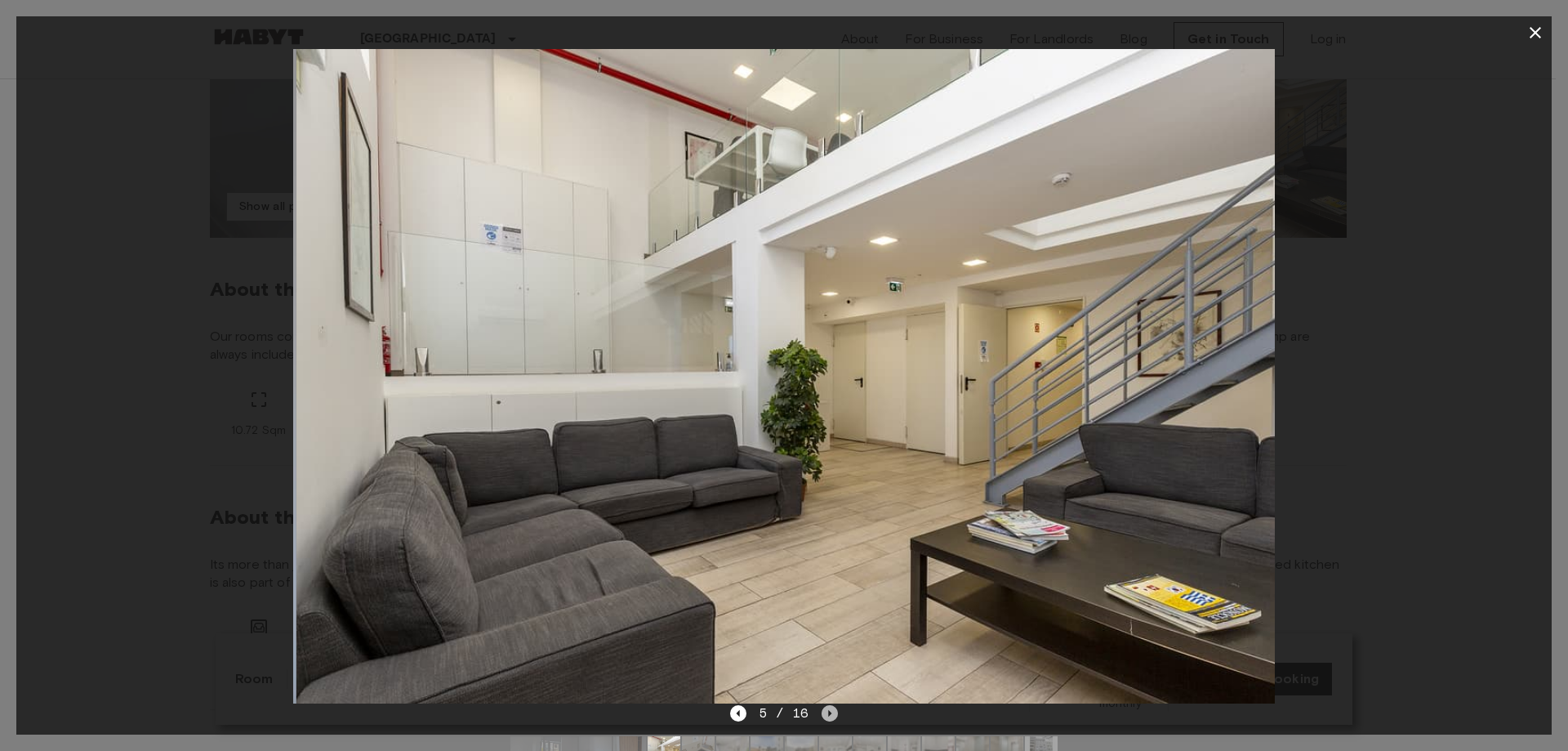
click at [831, 720] on icon "Next image" at bounding box center [829, 714] width 17 height 17
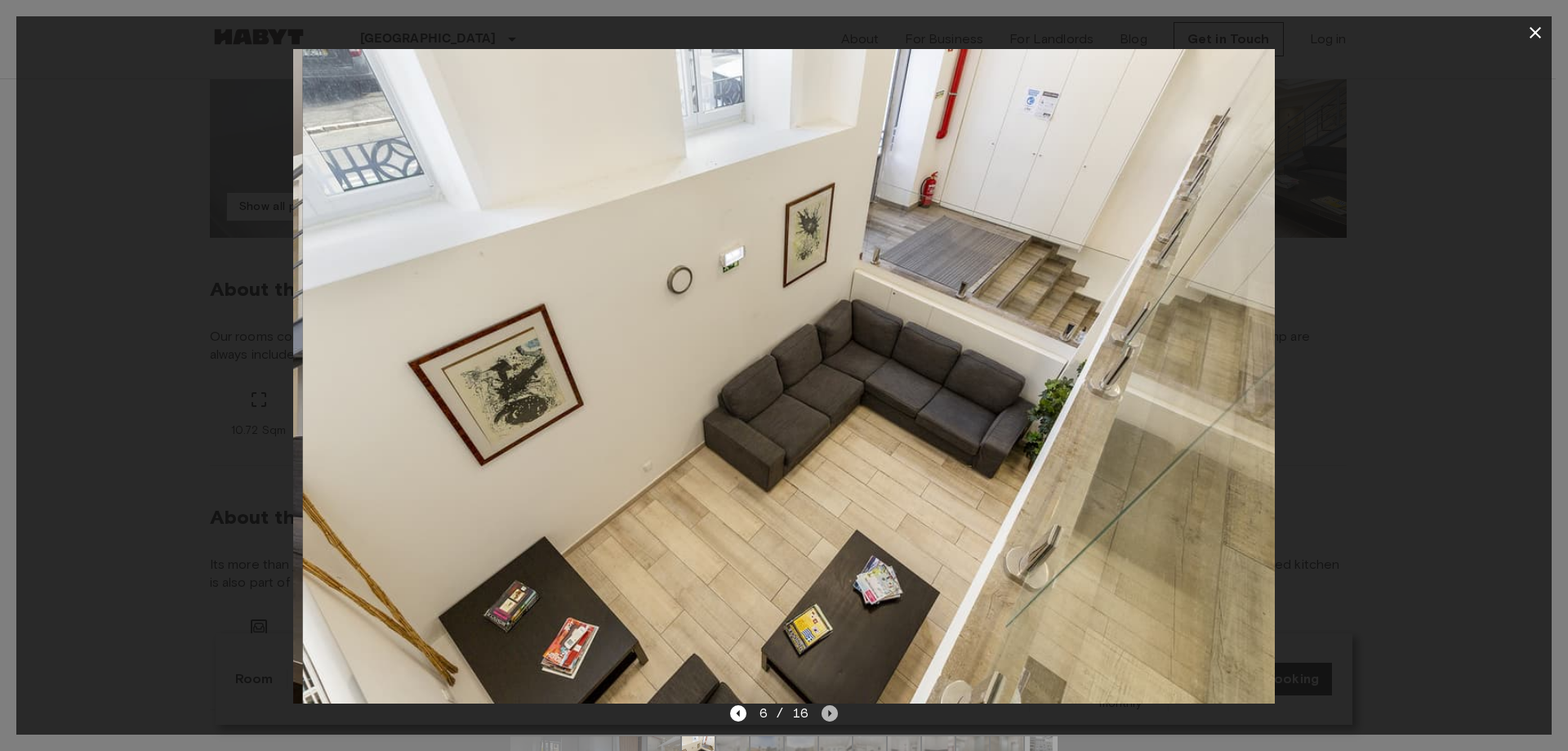
click at [831, 720] on icon "Next image" at bounding box center [829, 714] width 17 height 17
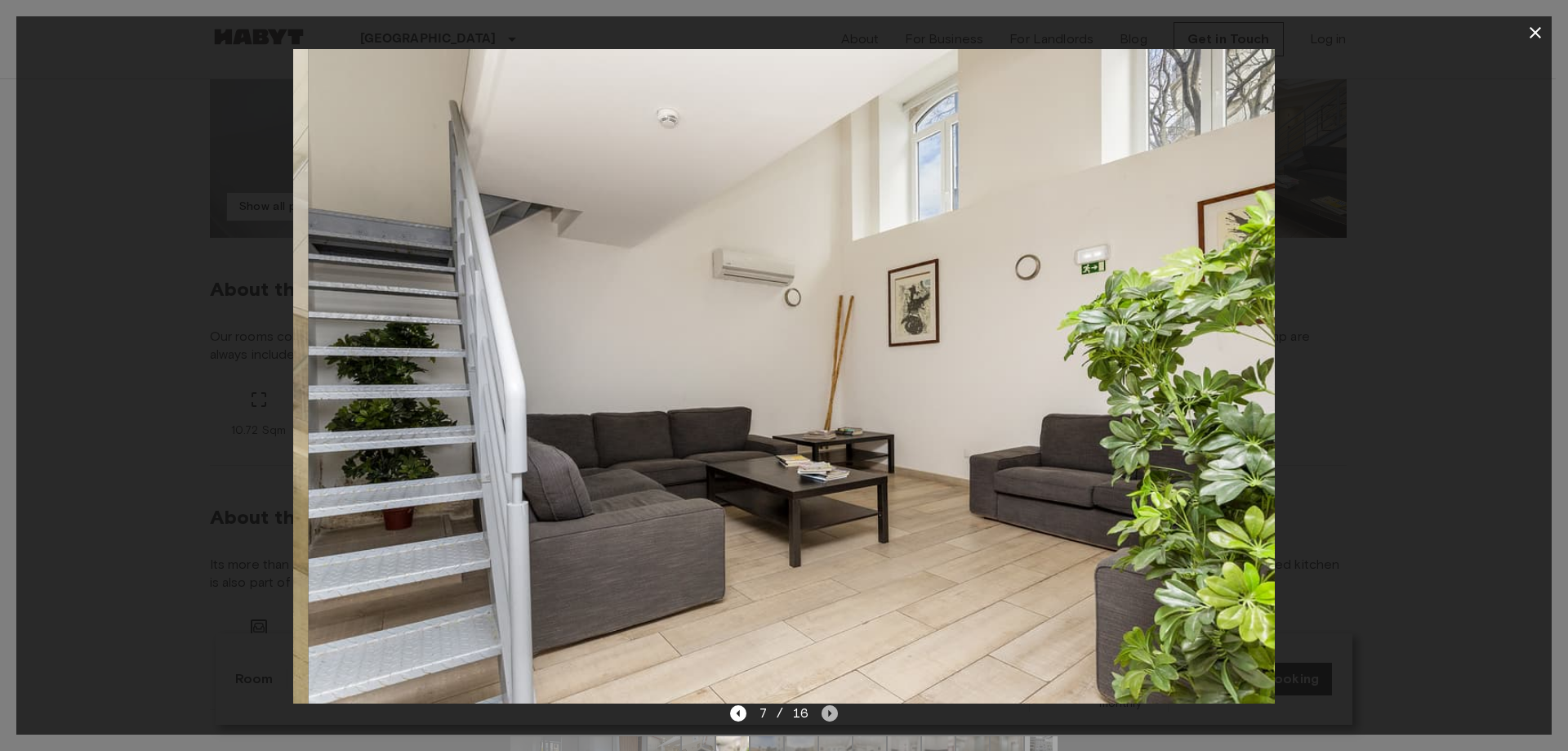
click at [831, 720] on icon "Next image" at bounding box center [829, 714] width 17 height 17
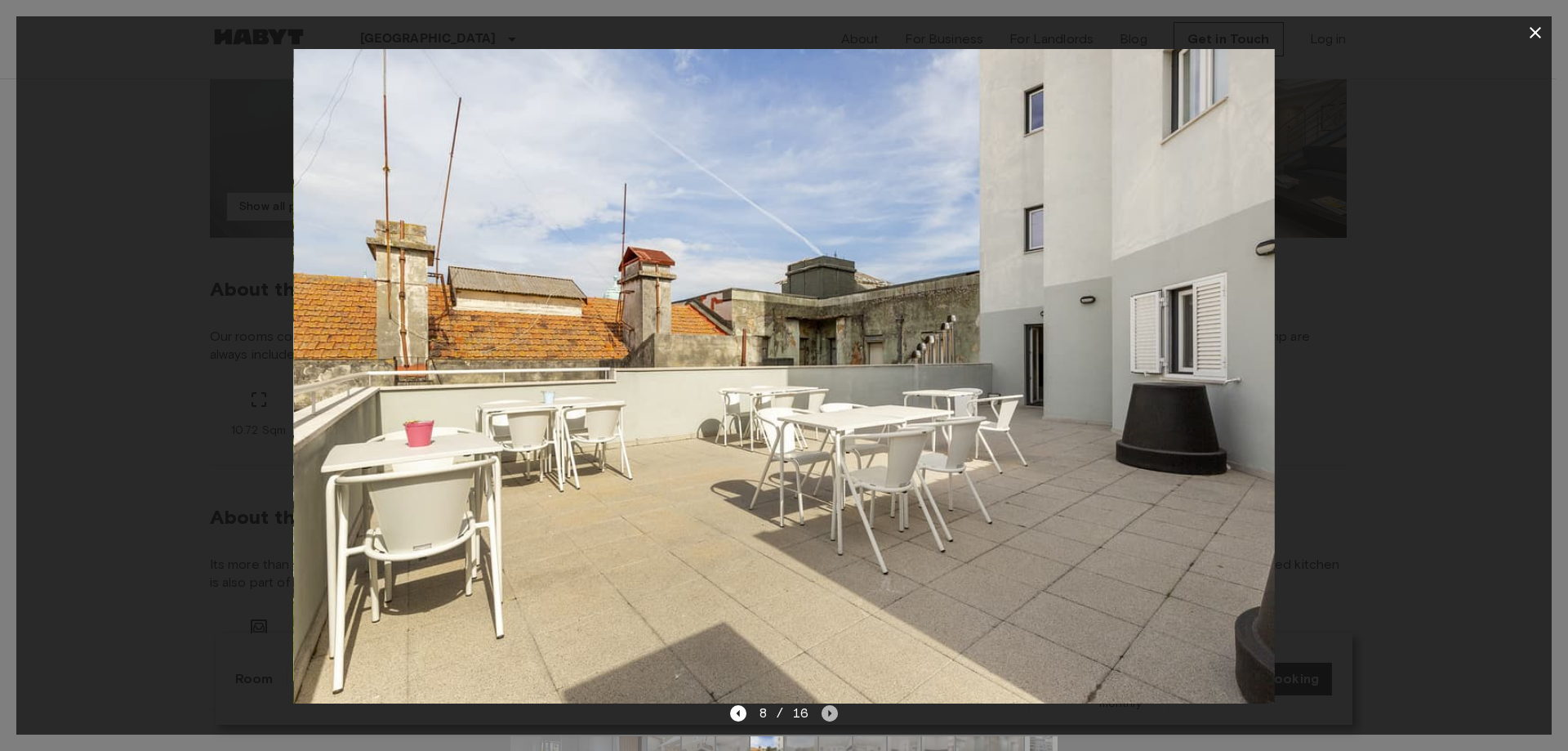
click at [831, 720] on icon "Next image" at bounding box center [829, 714] width 17 height 17
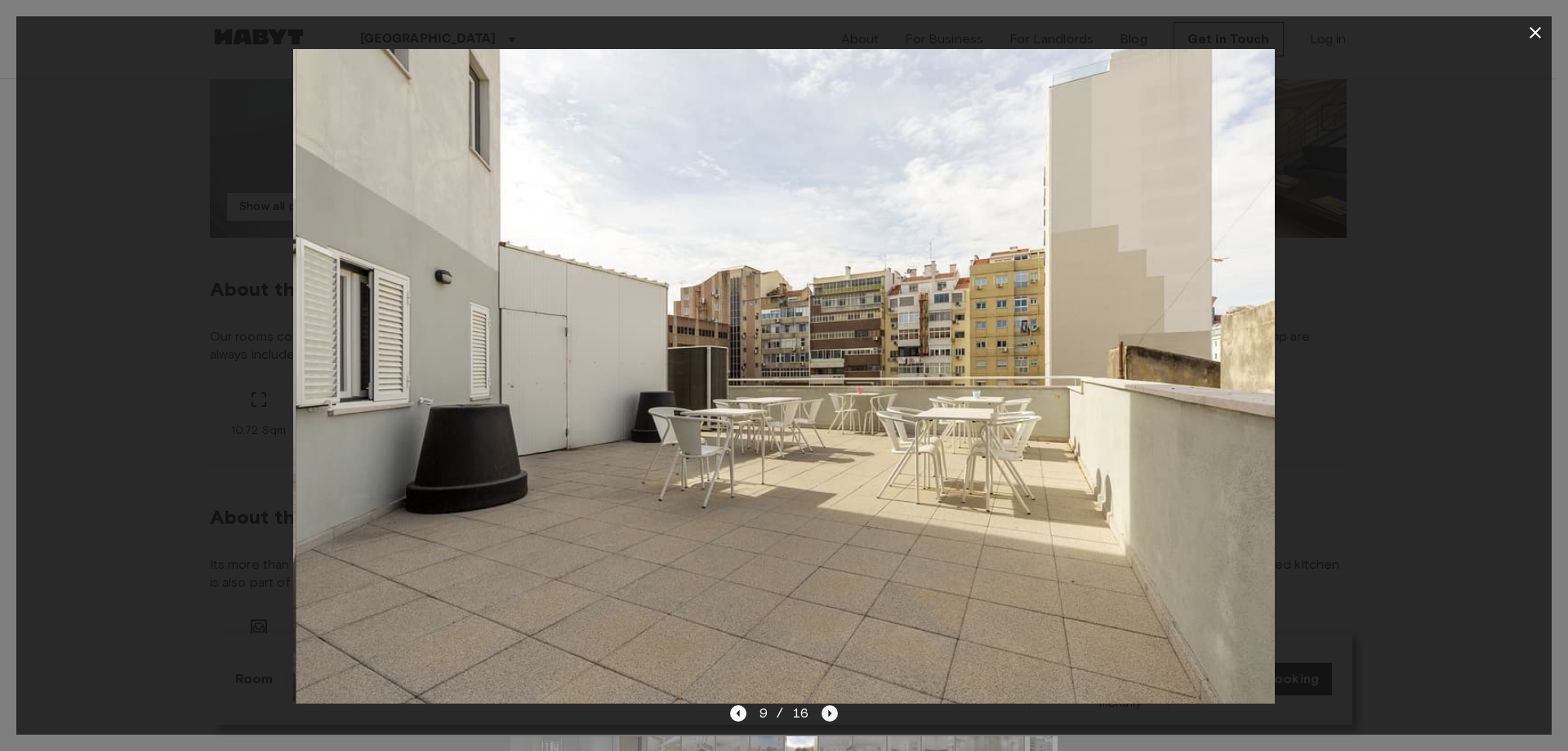
click at [831, 720] on icon "Next image" at bounding box center [829, 714] width 17 height 17
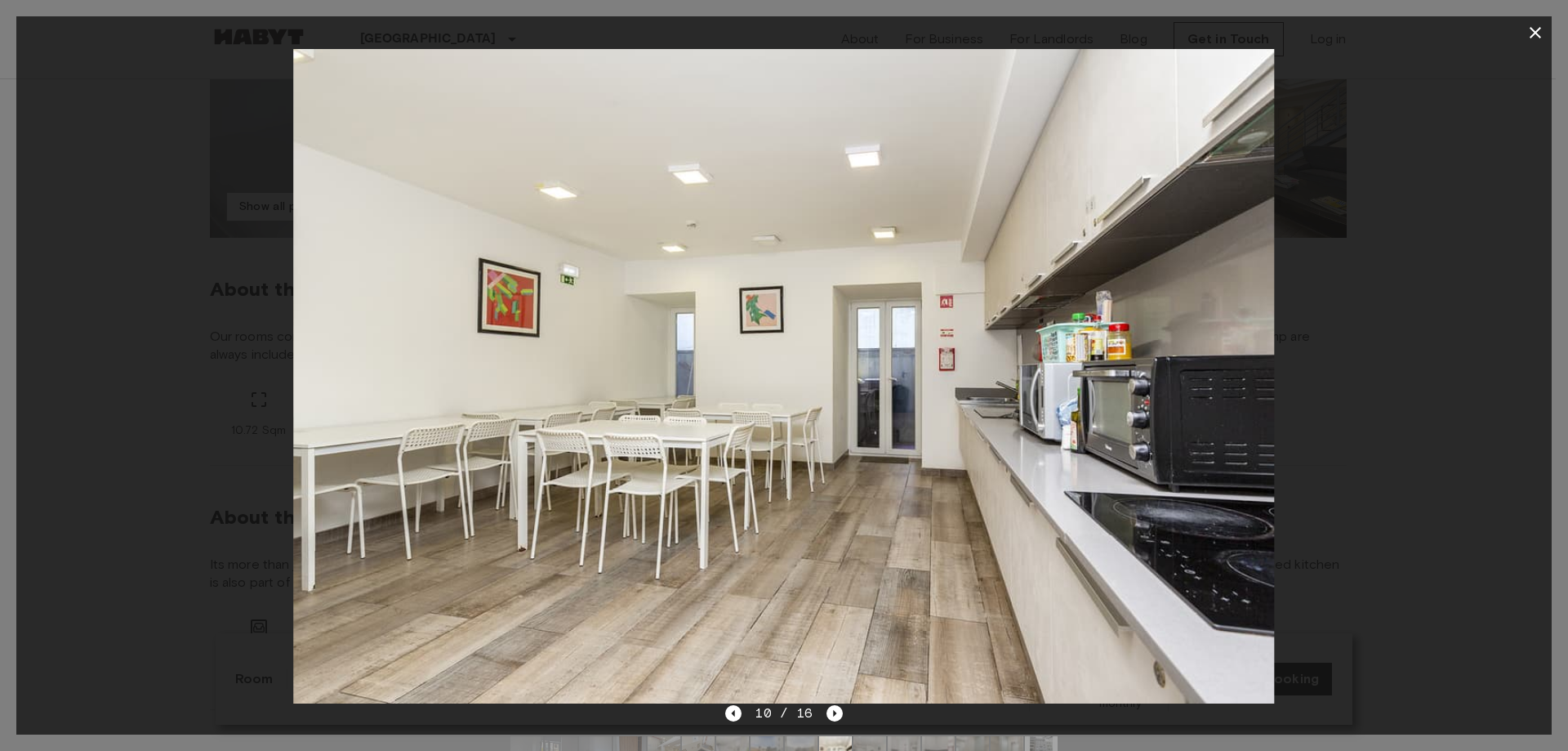
click at [1366, 412] on div at bounding box center [784, 376] width 1536 height 654
click at [1531, 33] on icon "button" at bounding box center [1535, 32] width 19 height 19
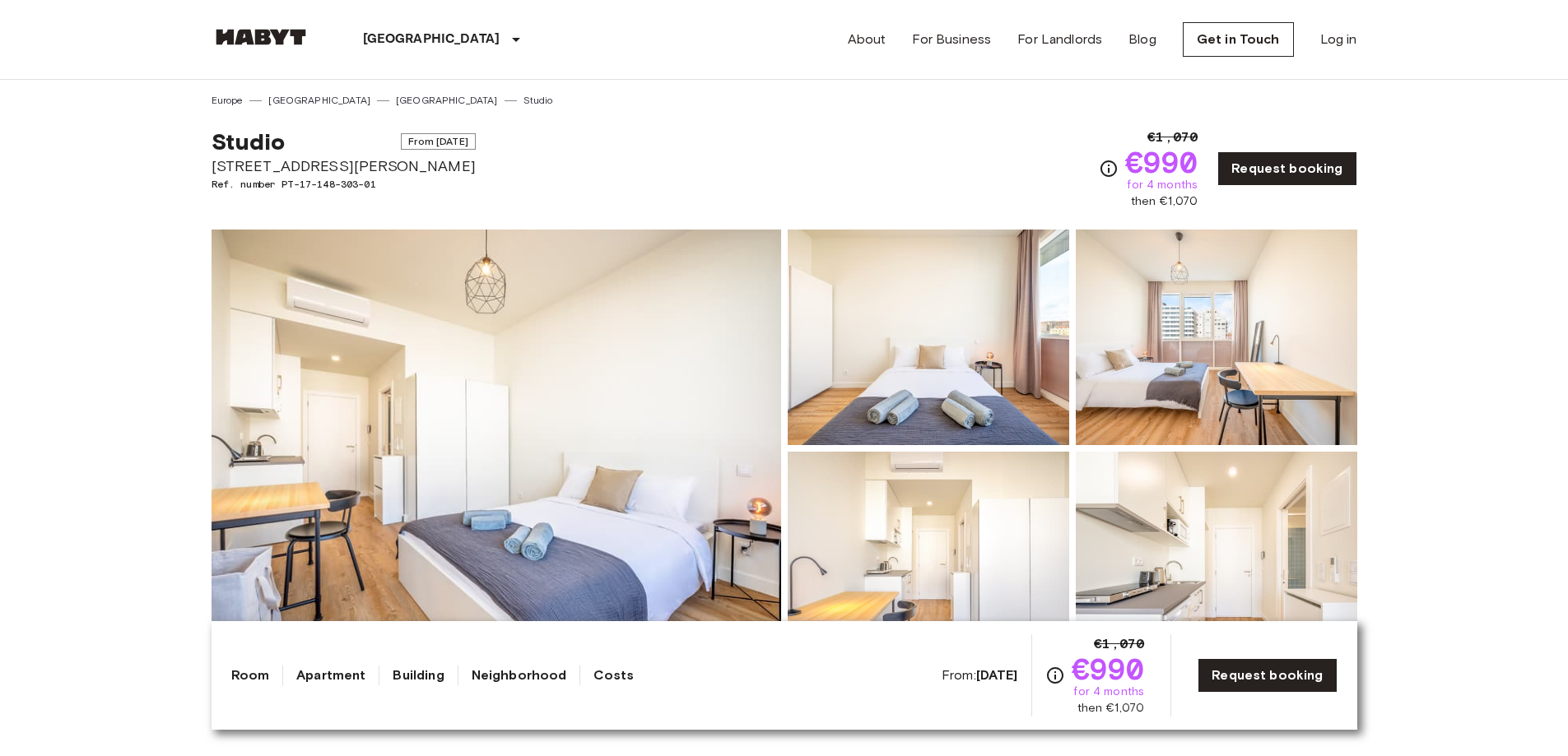
click at [595, 454] on img at bounding box center [496, 449] width 569 height 437
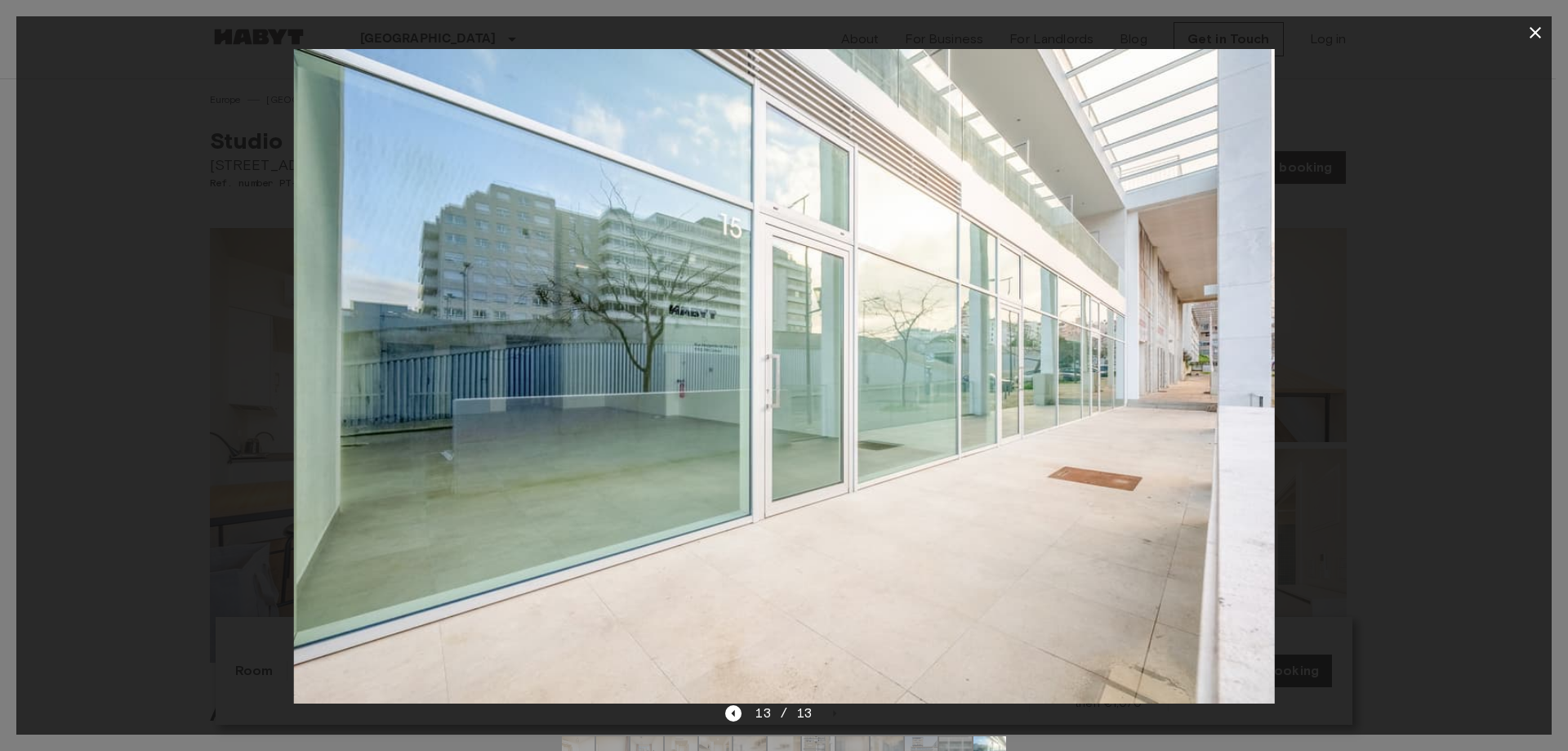
click at [1536, 20] on button "button" at bounding box center [1535, 32] width 32 height 32
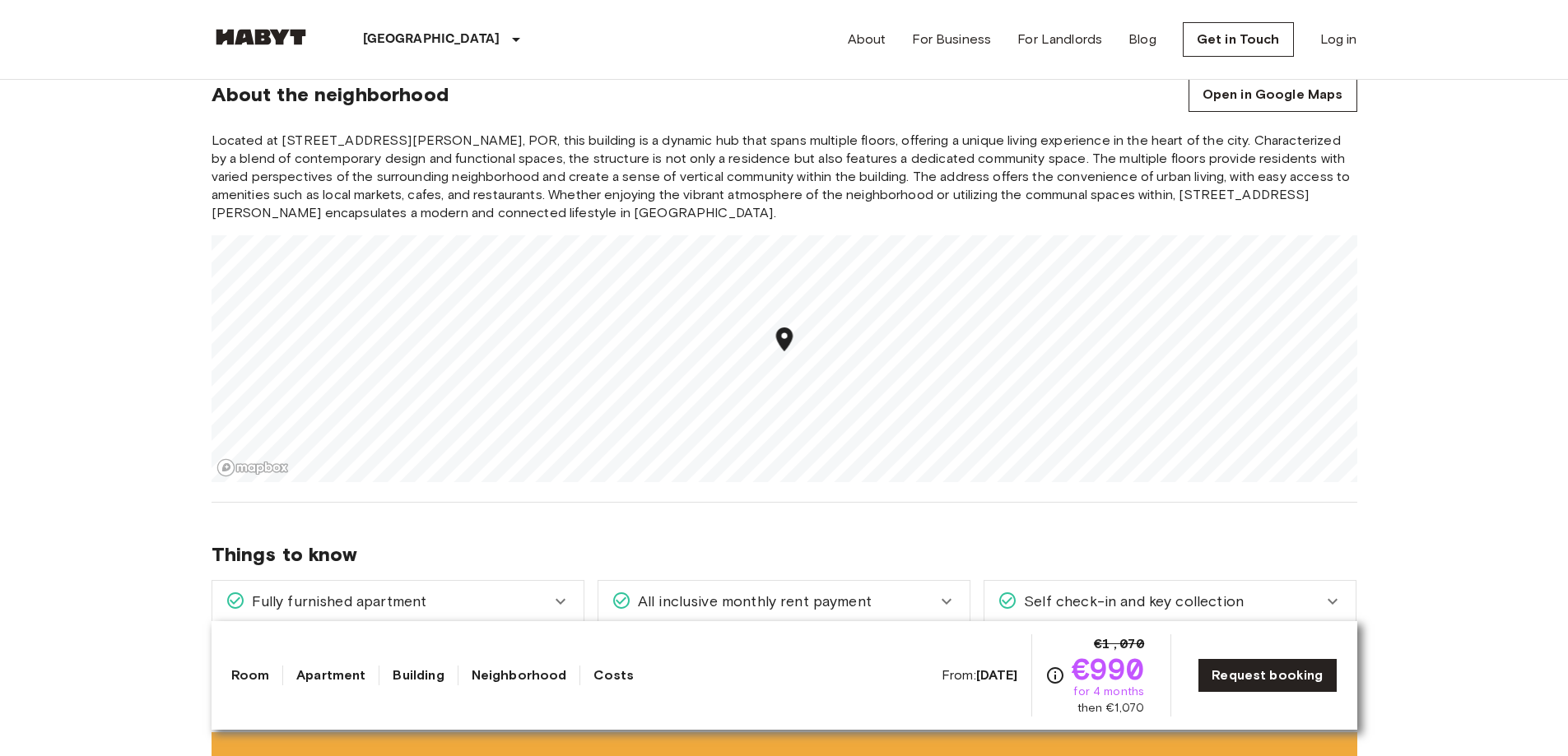
scroll to position [1316, 0]
